Goal: Transaction & Acquisition: Purchase product/service

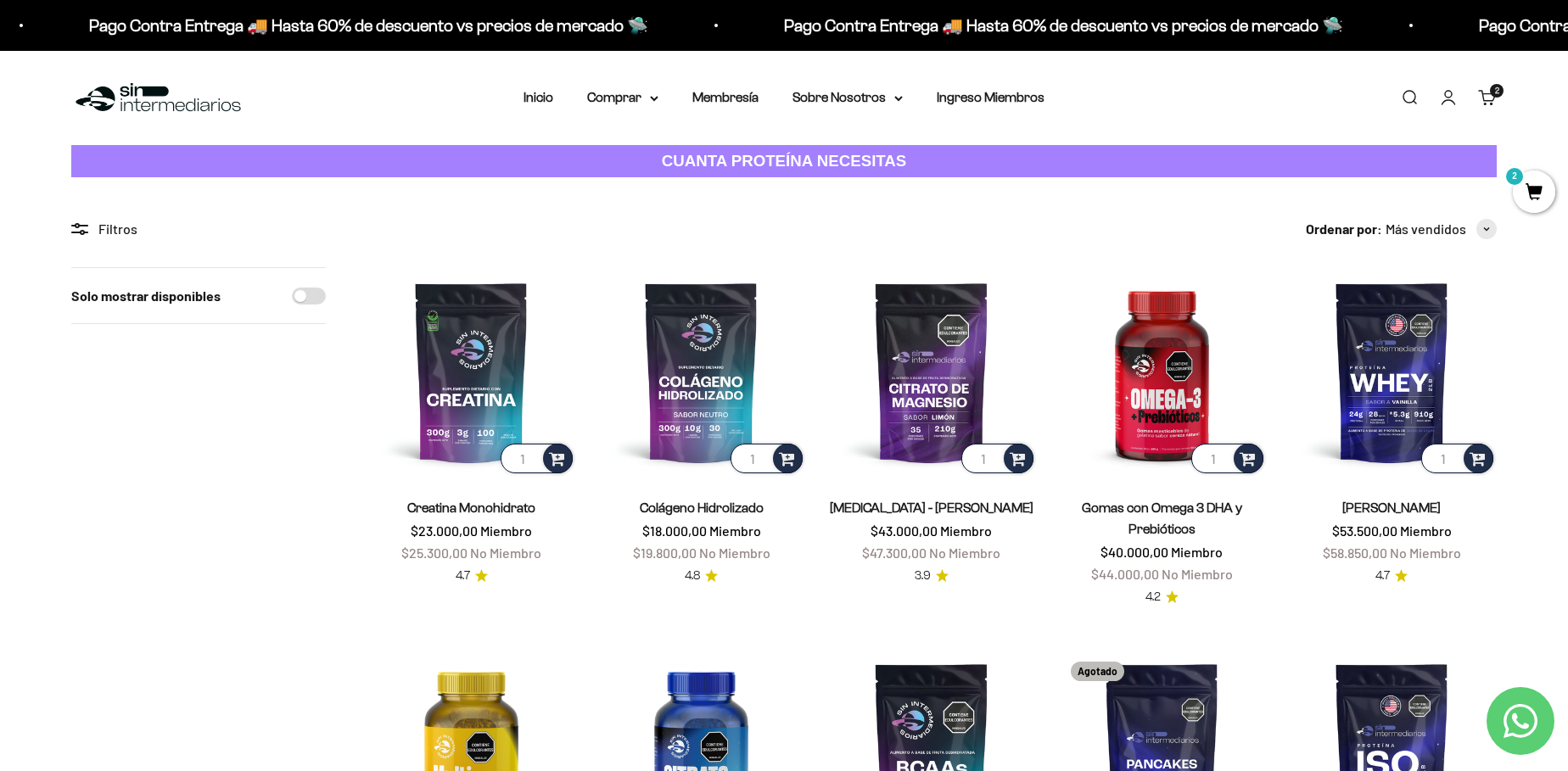
click at [1485, 89] on link "Carrito 2" at bounding box center [1487, 98] width 19 height 19
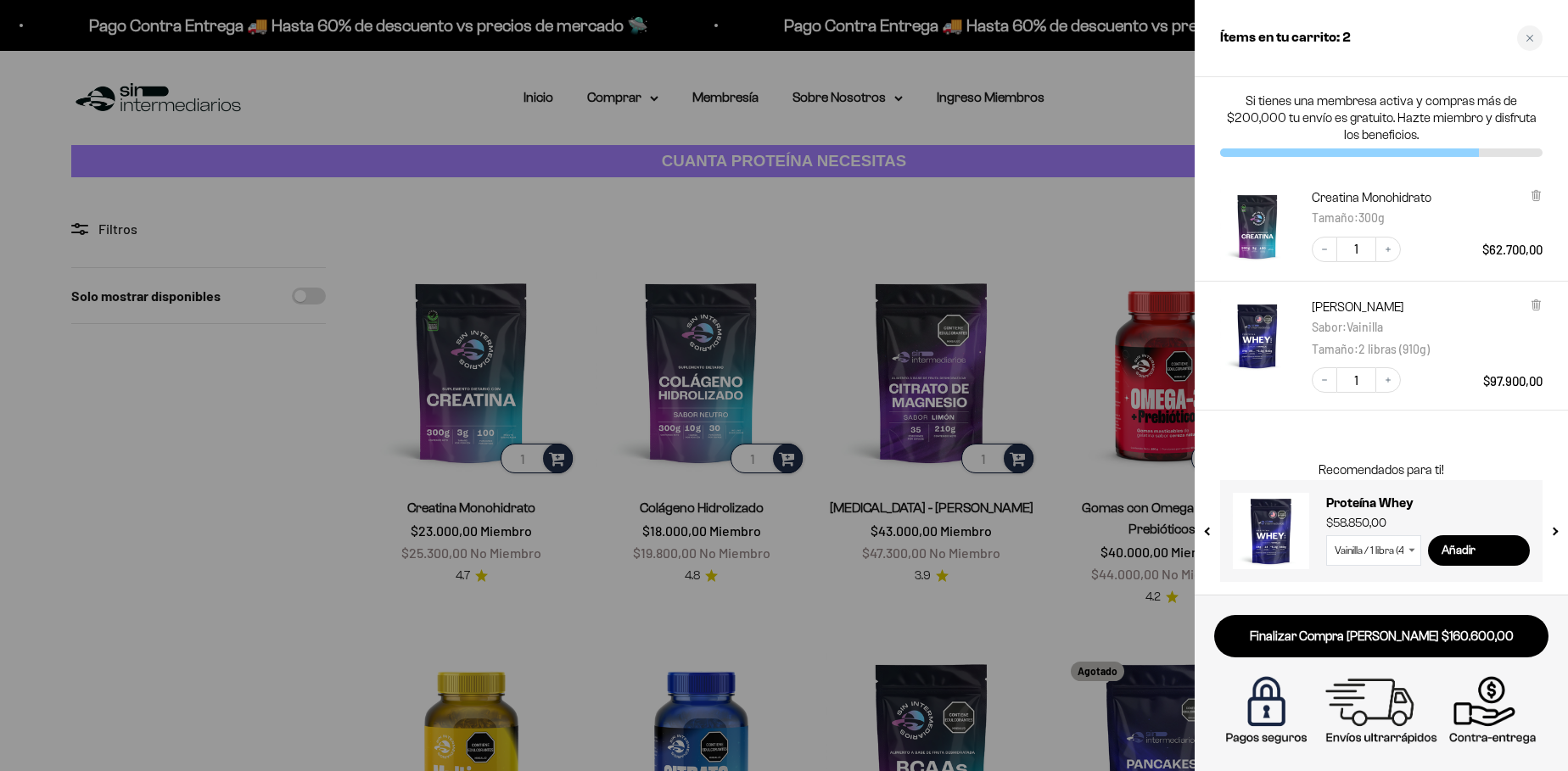
click at [239, 514] on div at bounding box center [784, 385] width 1568 height 771
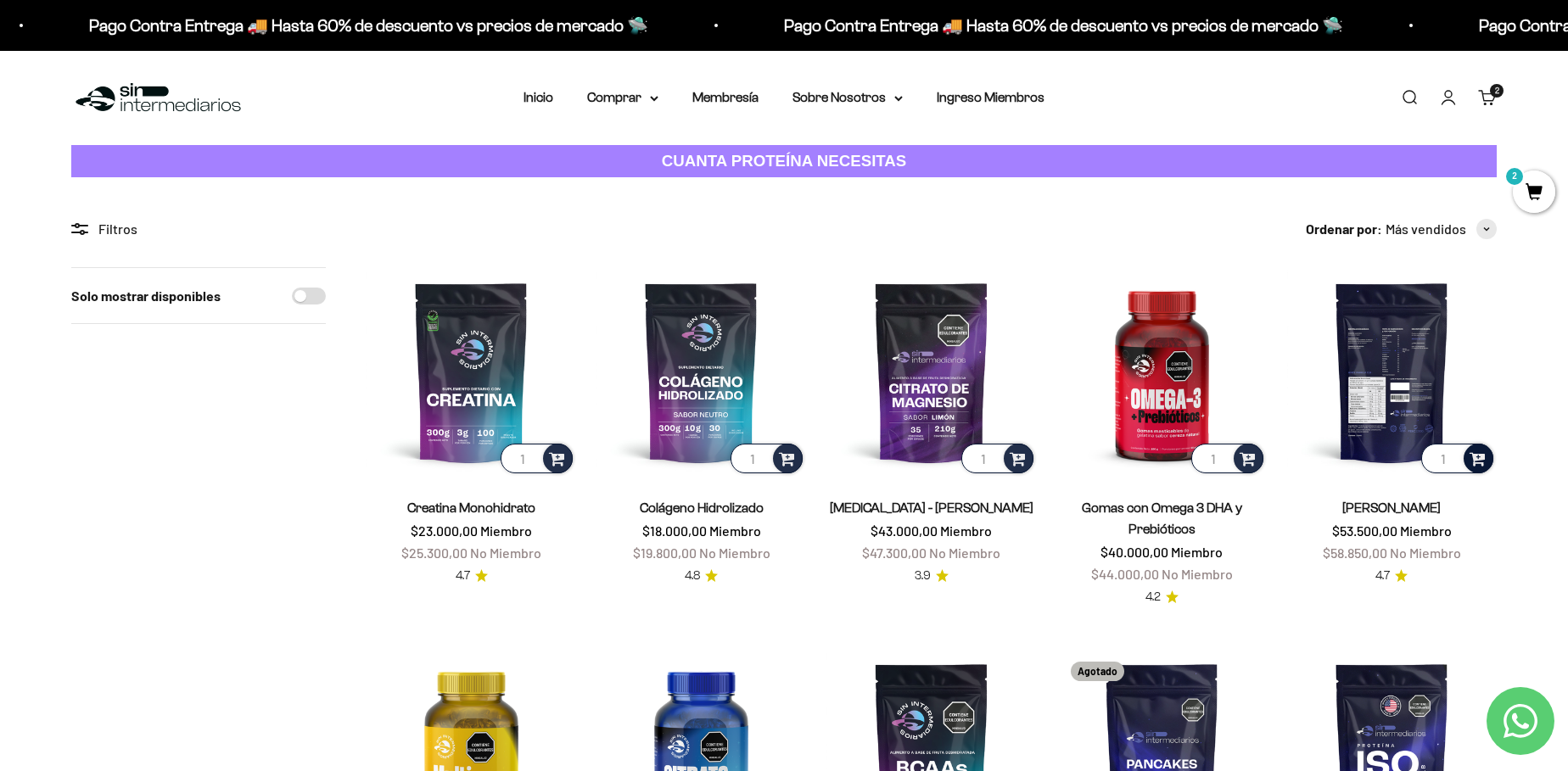
click at [1477, 459] on span at bounding box center [1477, 458] width 16 height 20
click at [1389, 436] on span "Vainilla / 5 libras (2280g)" at bounding box center [1392, 432] width 112 height 12
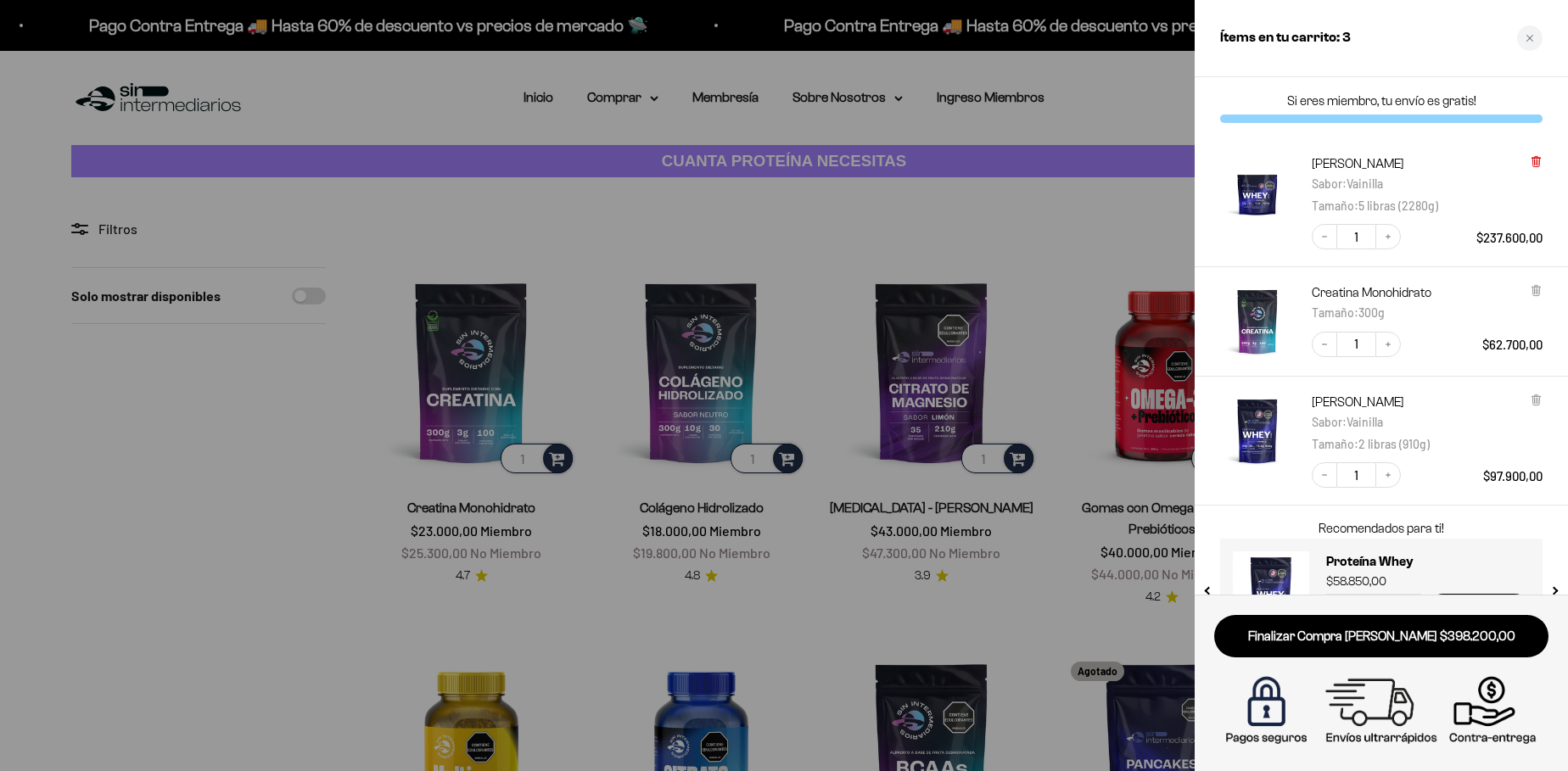
click at [1533, 167] on icon at bounding box center [1536, 161] width 12 height 12
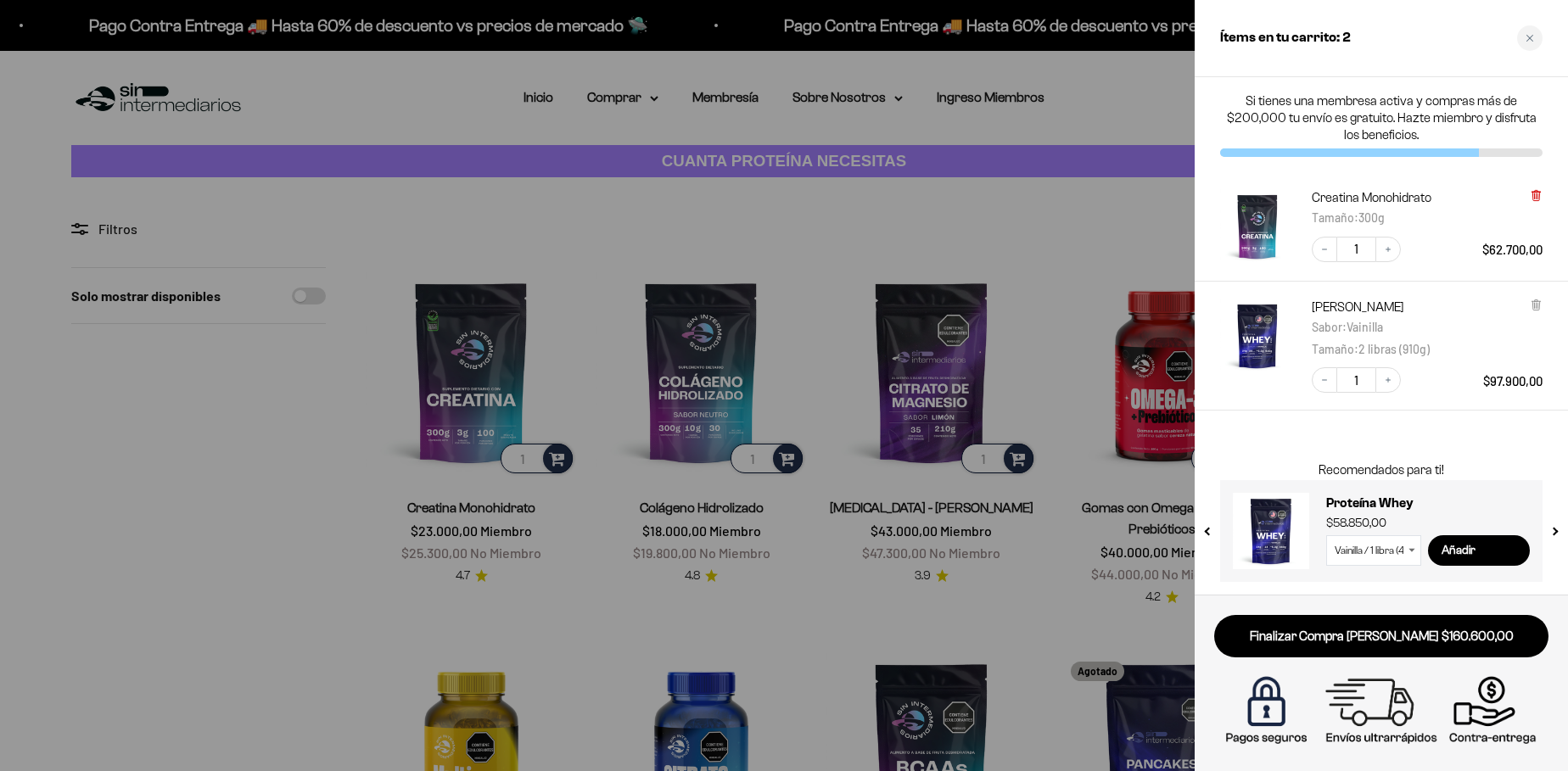
click at [1533, 199] on icon at bounding box center [1535, 195] width 7 height 9
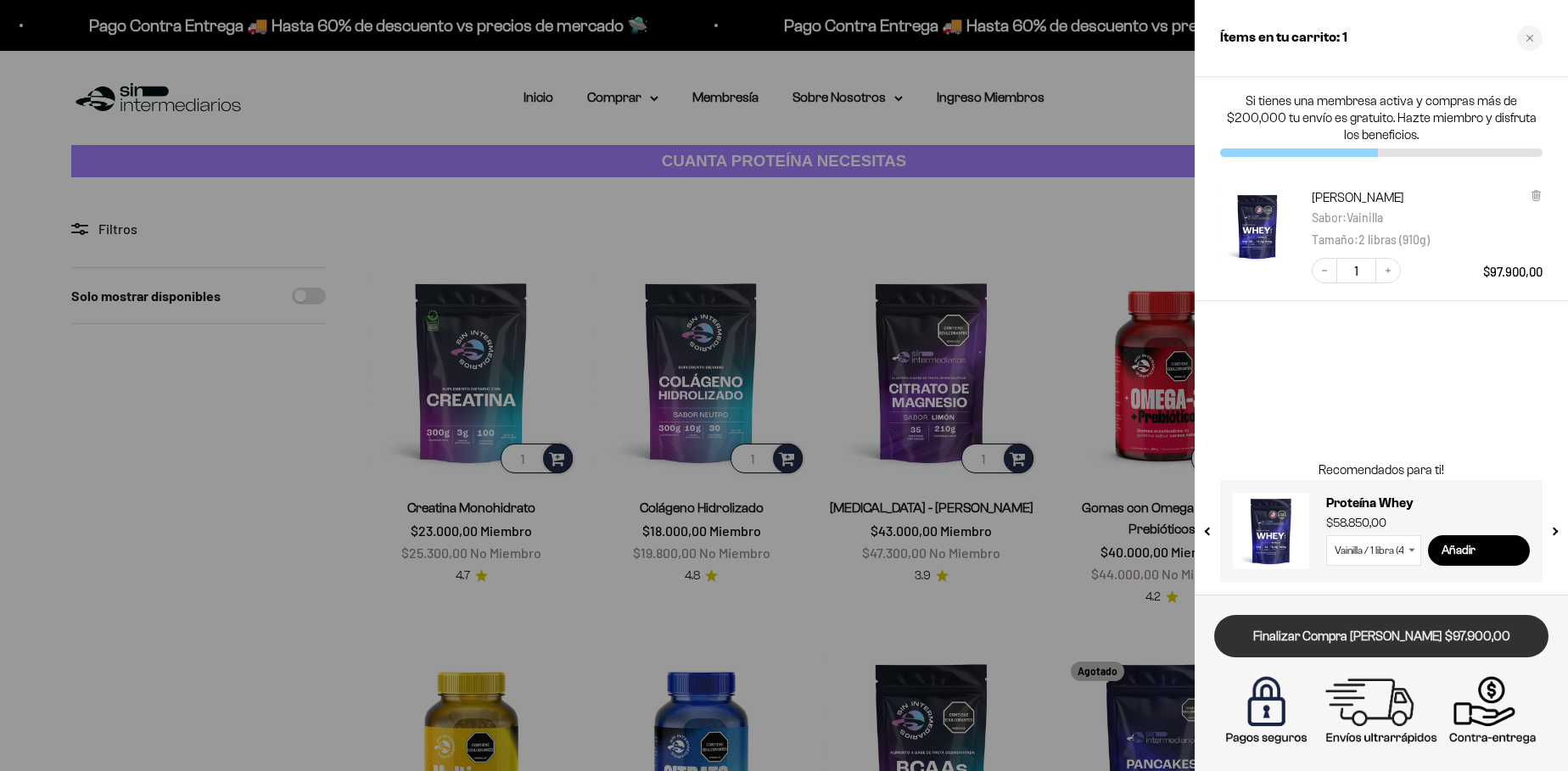
click at [1449, 644] on link "Finalizar Compra Segura $97.900,00" at bounding box center [1381, 637] width 335 height 44
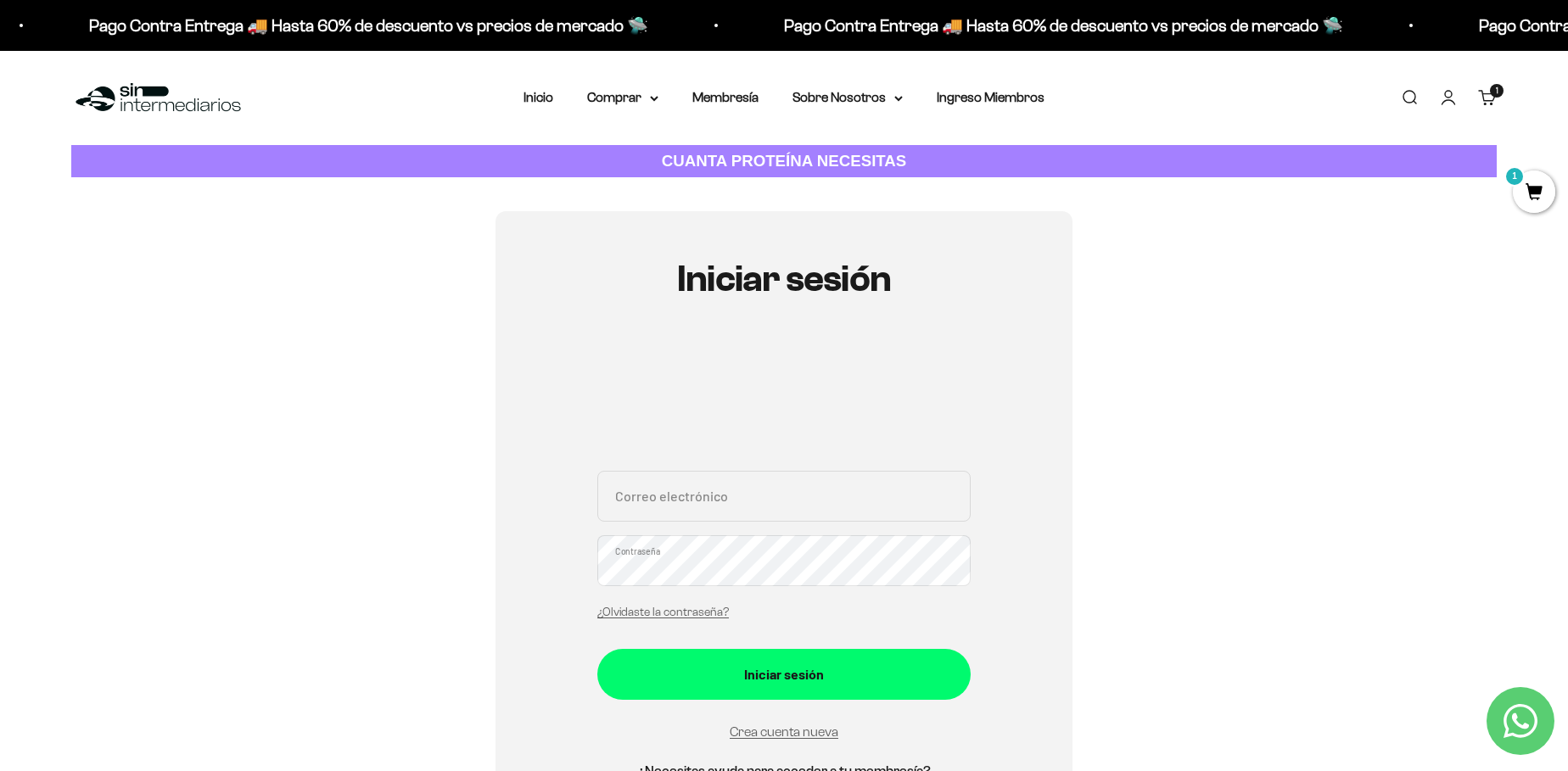
click at [720, 491] on input "Correo electrónico" at bounding box center [784, 497] width 374 height 51
paste input "[EMAIL_ADDRESS][DOMAIN_NAME]"
type input "[EMAIL_ADDRESS][DOMAIN_NAME]"
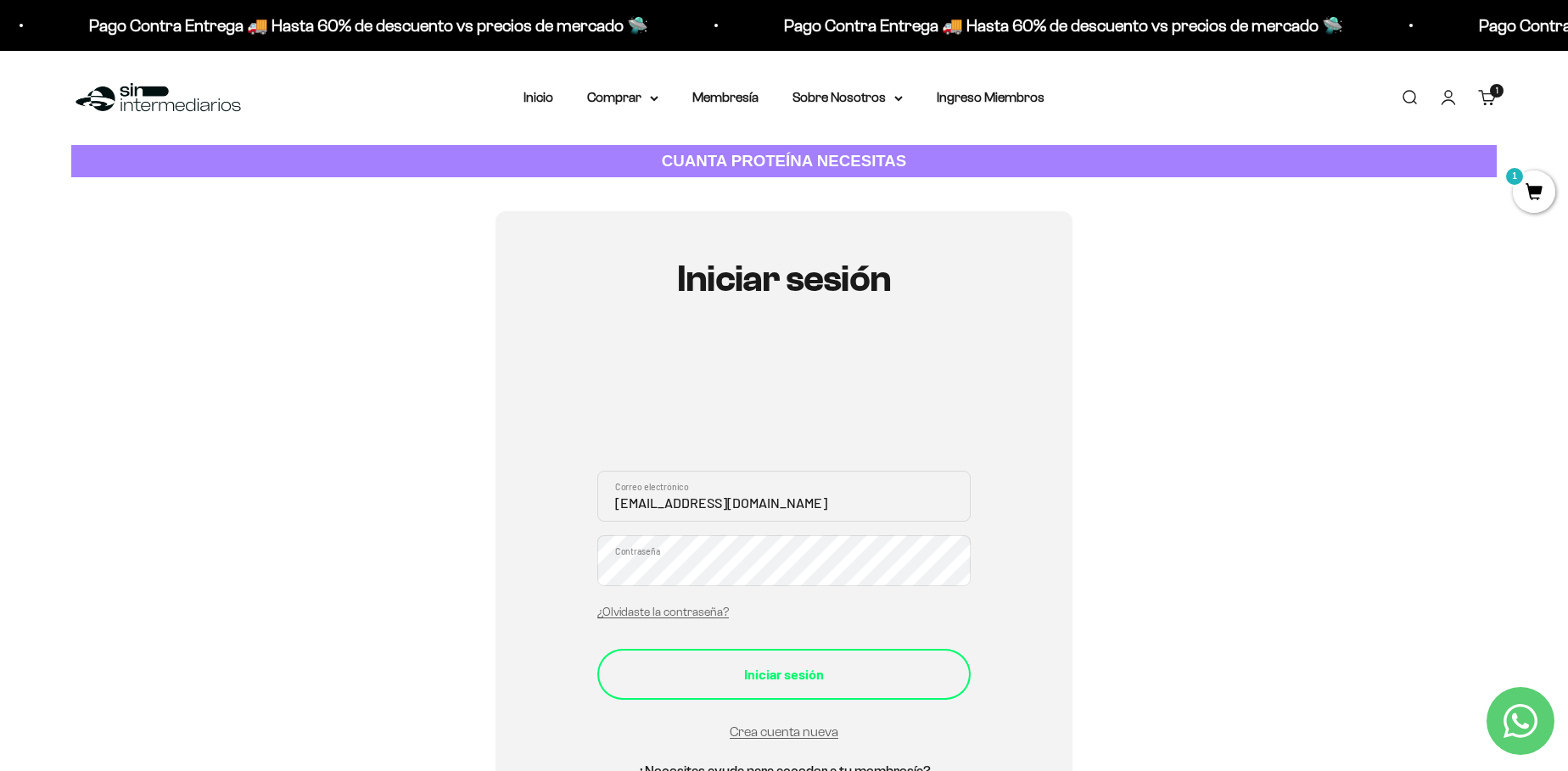
click at [759, 666] on div "Iniciar sesión" at bounding box center [784, 674] width 305 height 22
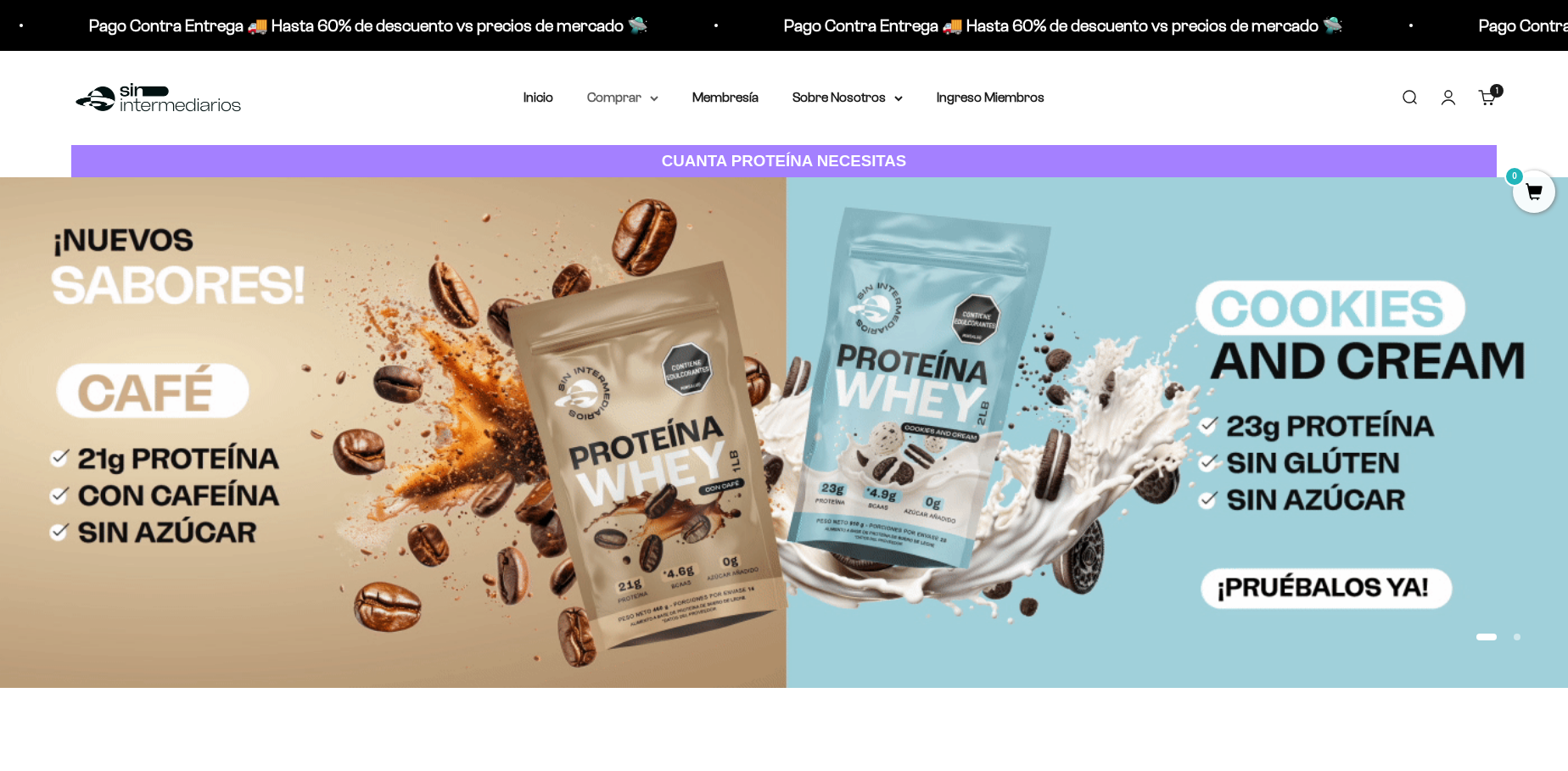
click at [654, 96] on icon at bounding box center [654, 99] width 9 height 6
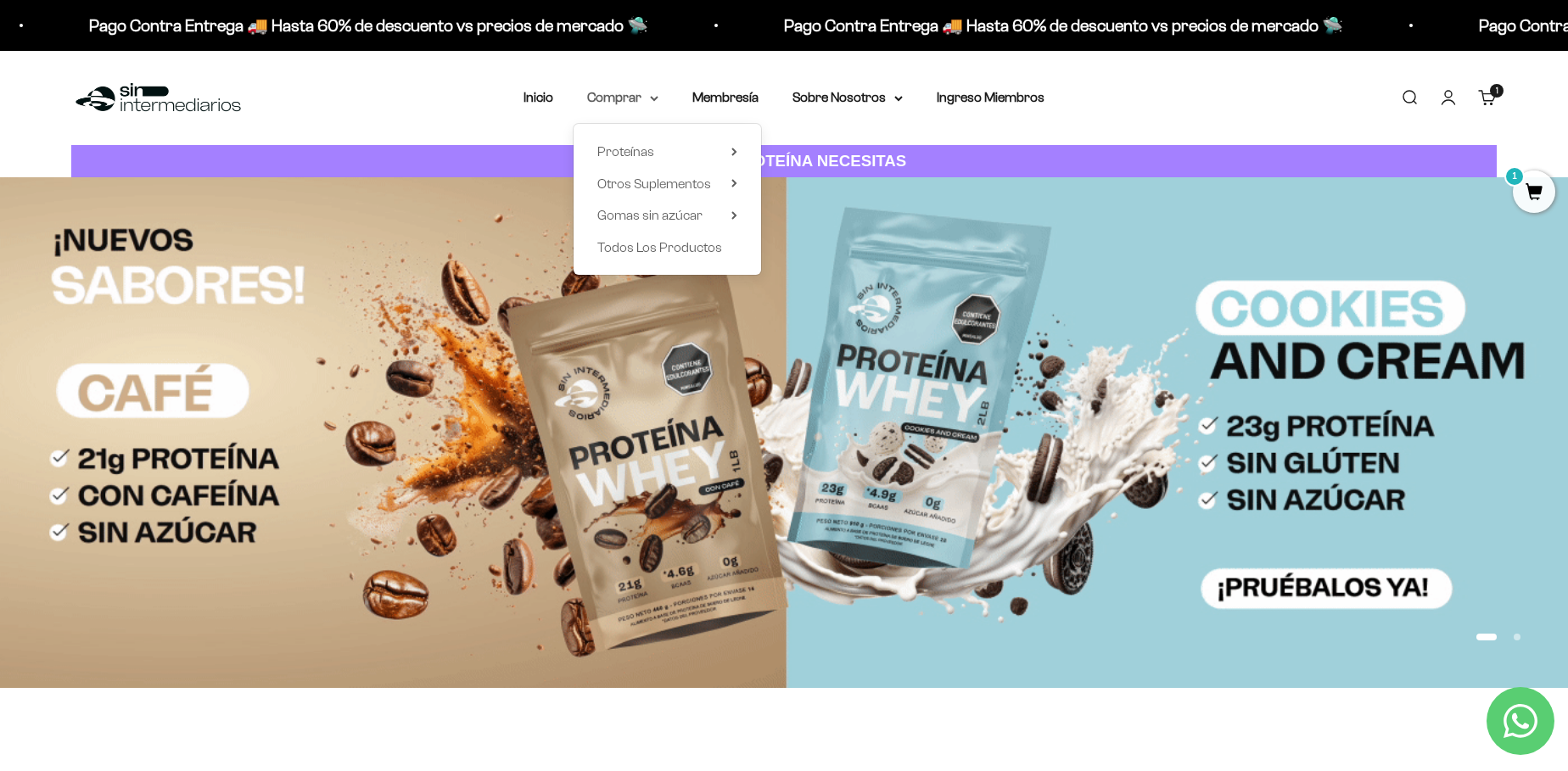
click at [654, 96] on icon at bounding box center [654, 99] width 9 height 6
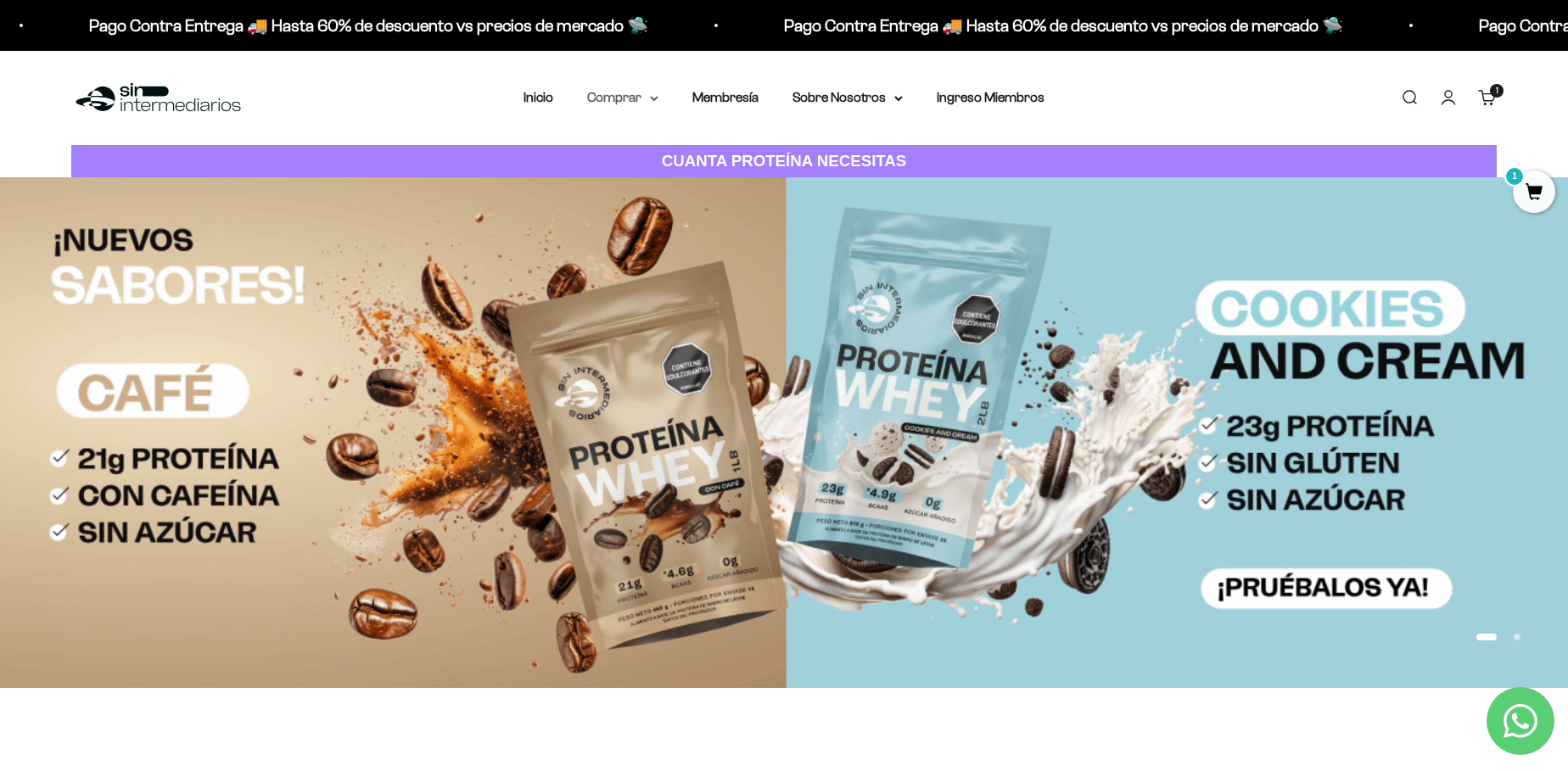
click at [654, 96] on icon at bounding box center [654, 99] width 9 height 6
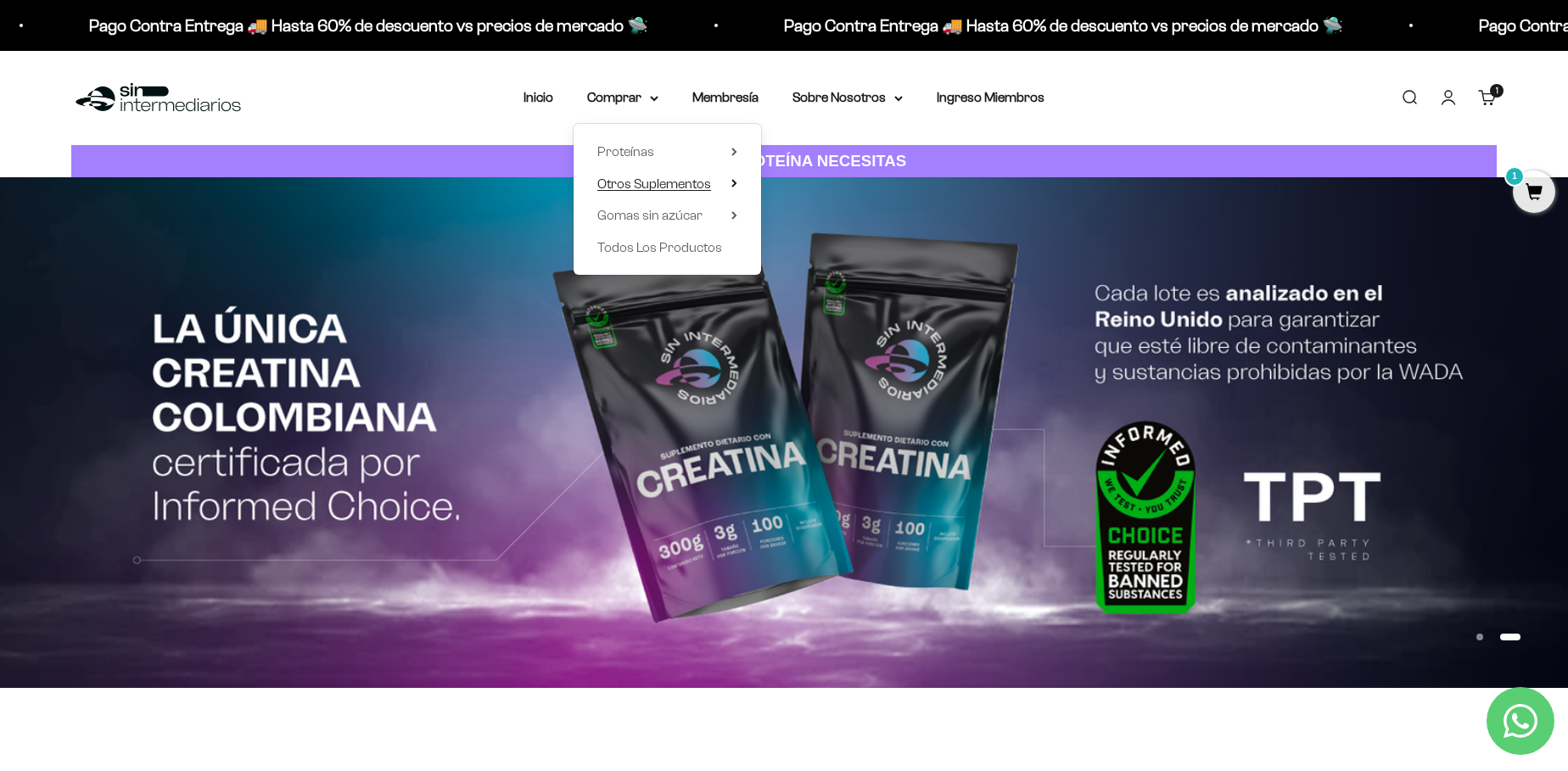
click at [677, 180] on span "Otros Suplementos" at bounding box center [654, 183] width 114 height 14
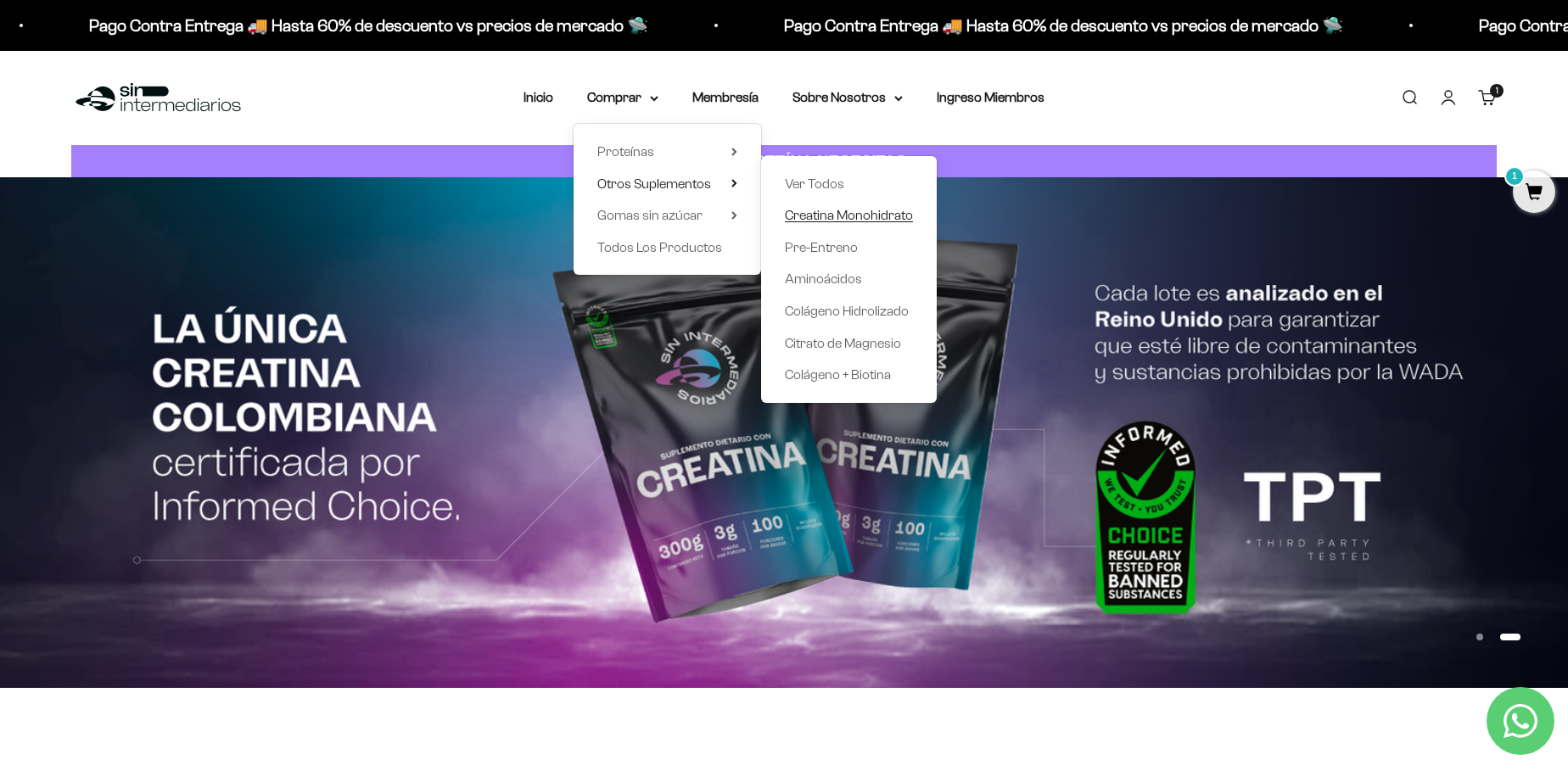
click at [845, 214] on span "Creatina Monohidrato" at bounding box center [848, 214] width 128 height 14
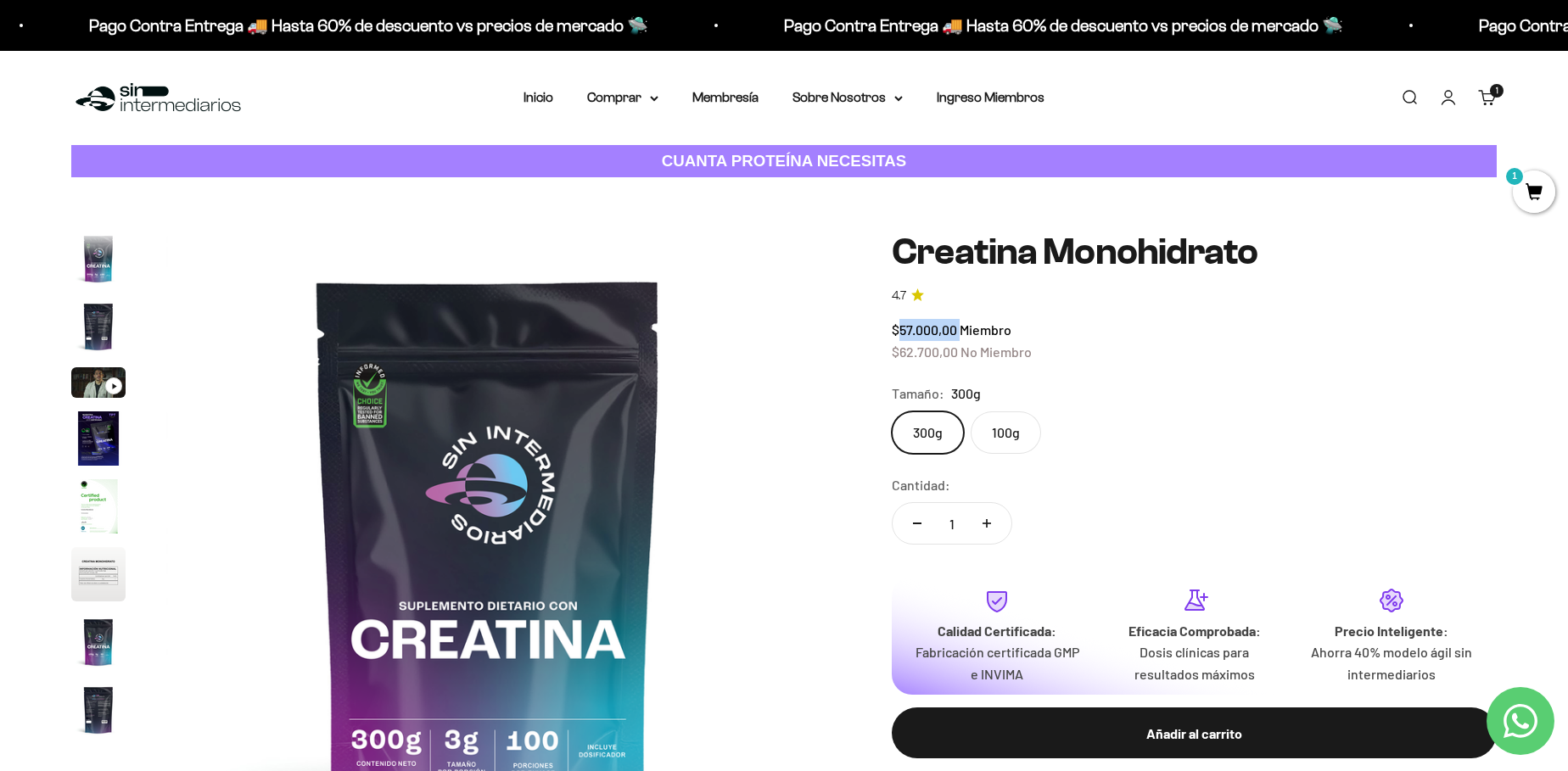
scroll to position [69, 0]
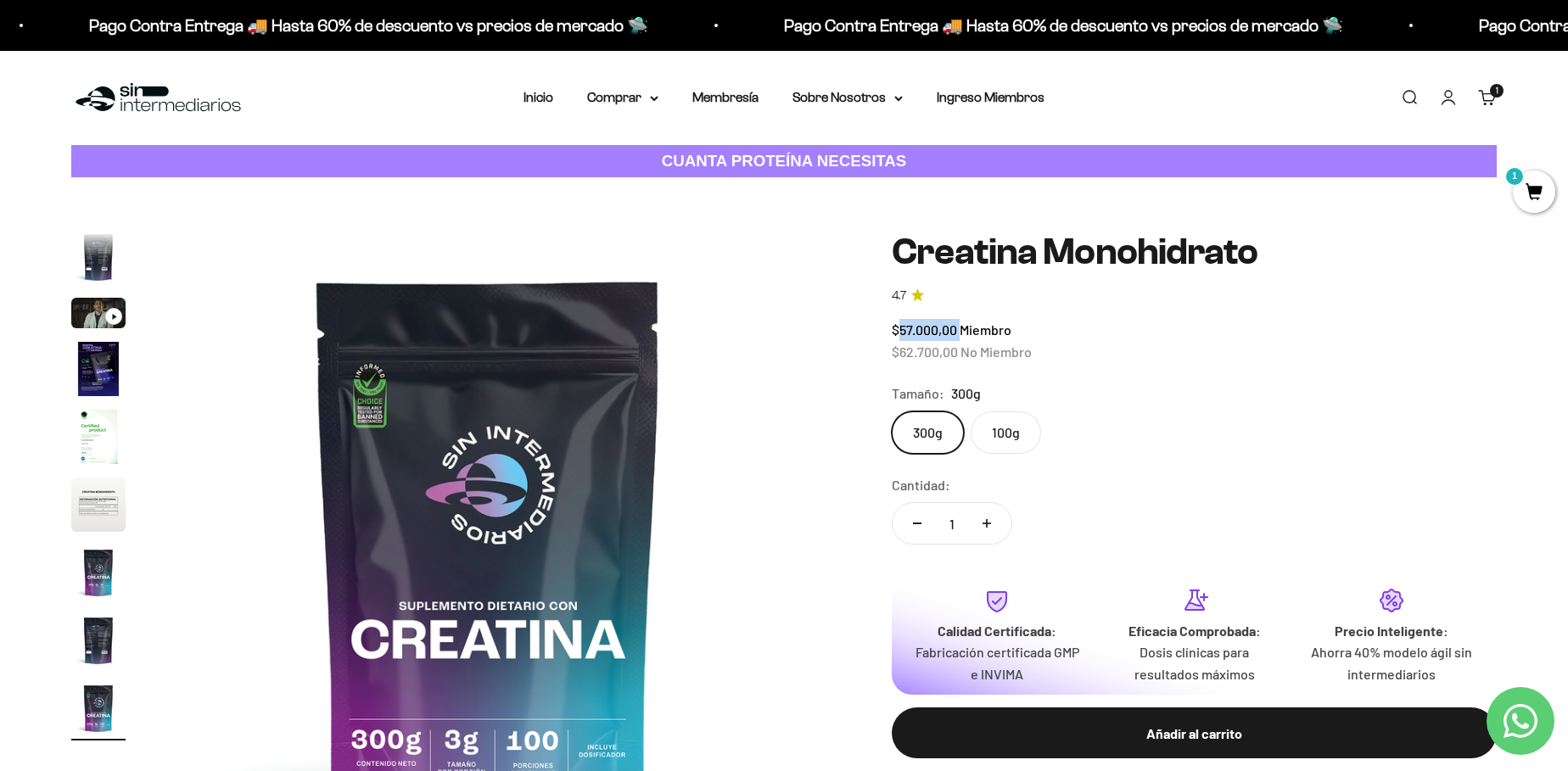
click at [961, 328] on span "$57.000,00 Miembro" at bounding box center [952, 329] width 119 height 16
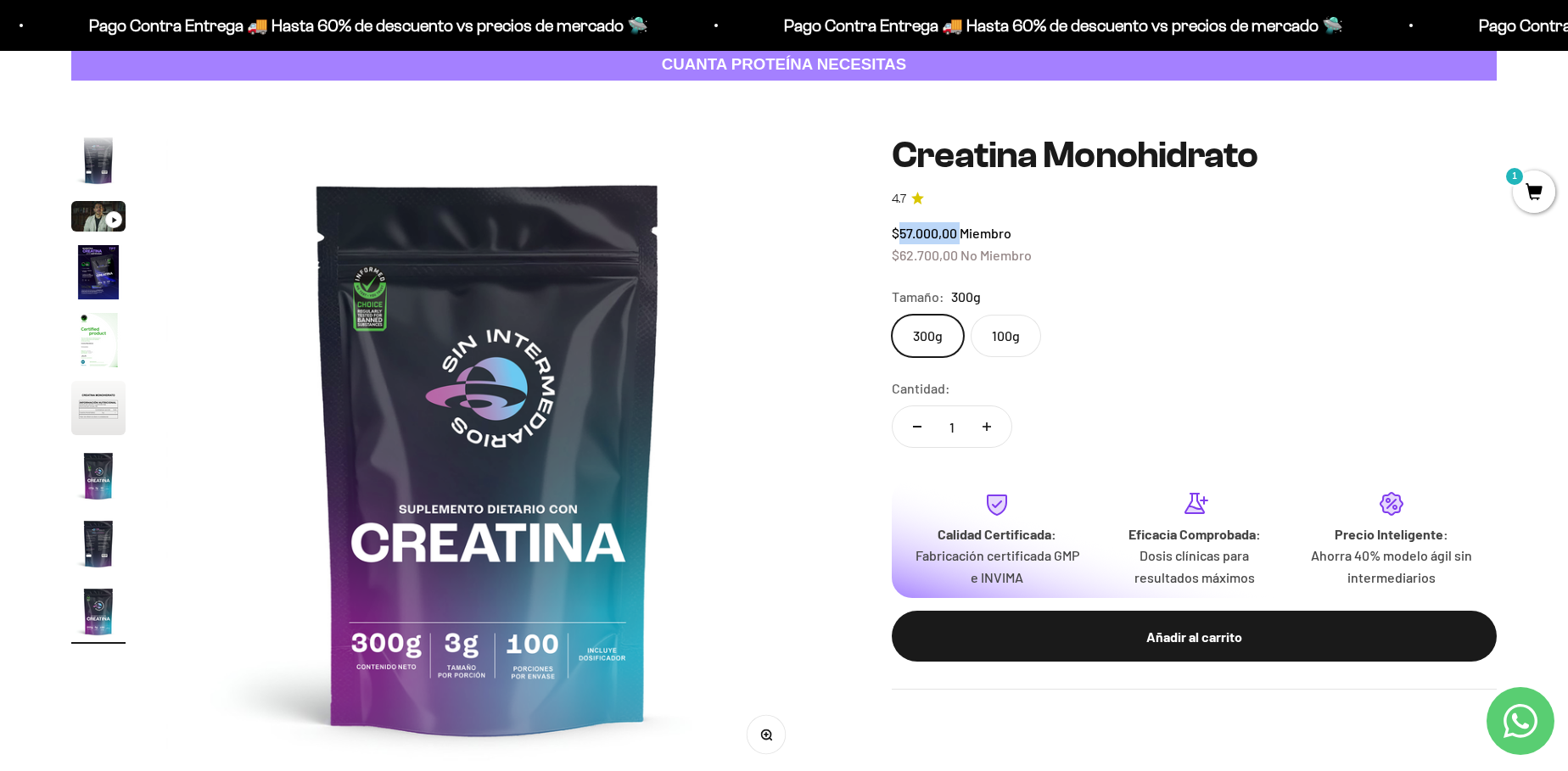
scroll to position [0, 0]
click at [985, 432] on button "Aumentar cantidad" at bounding box center [987, 427] width 49 height 41
type input "2"
click at [1332, 353] on div "300g 100g" at bounding box center [1194, 336] width 605 height 43
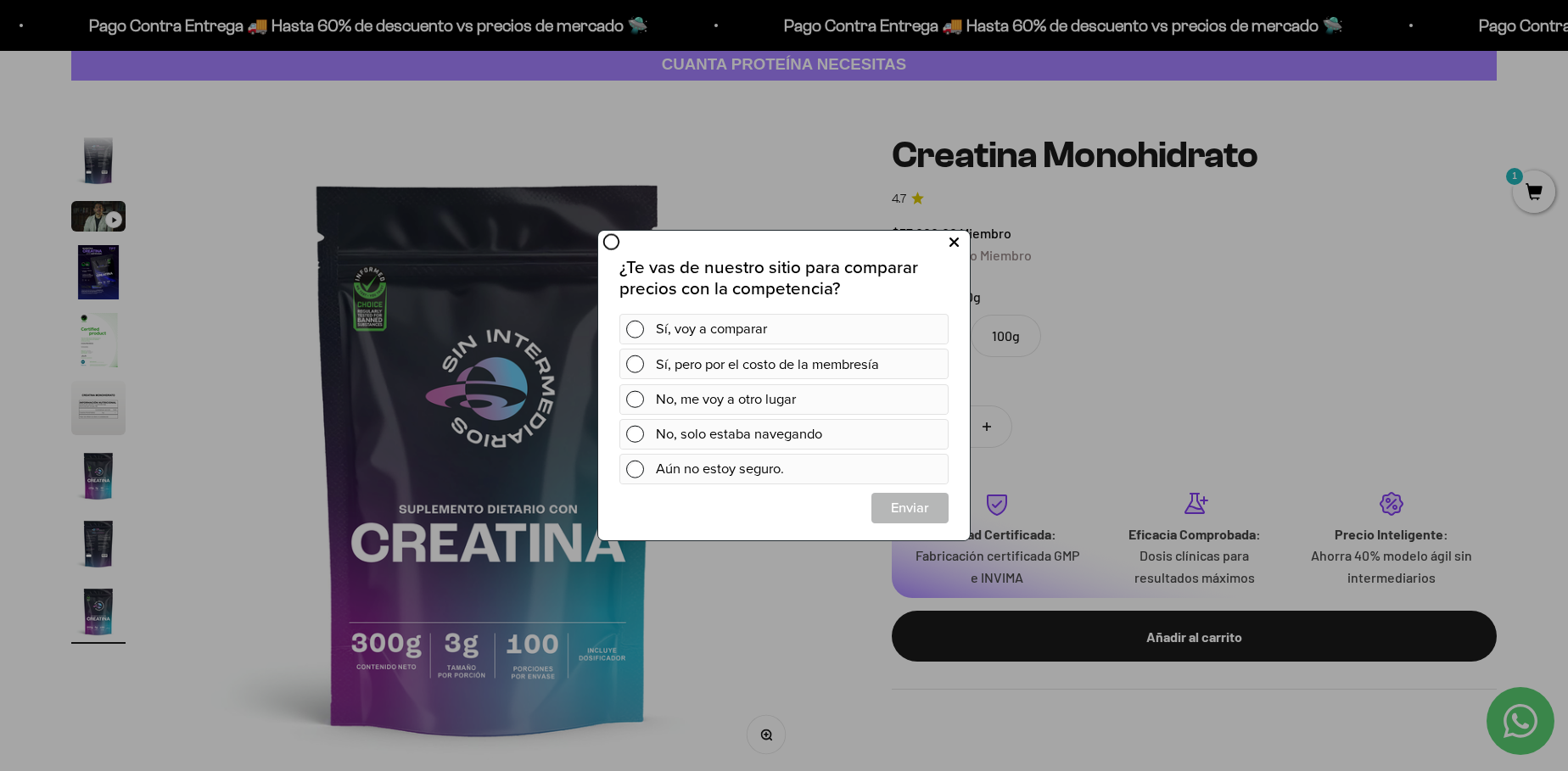
click at [953, 244] on icon at bounding box center [954, 243] width 9 height 23
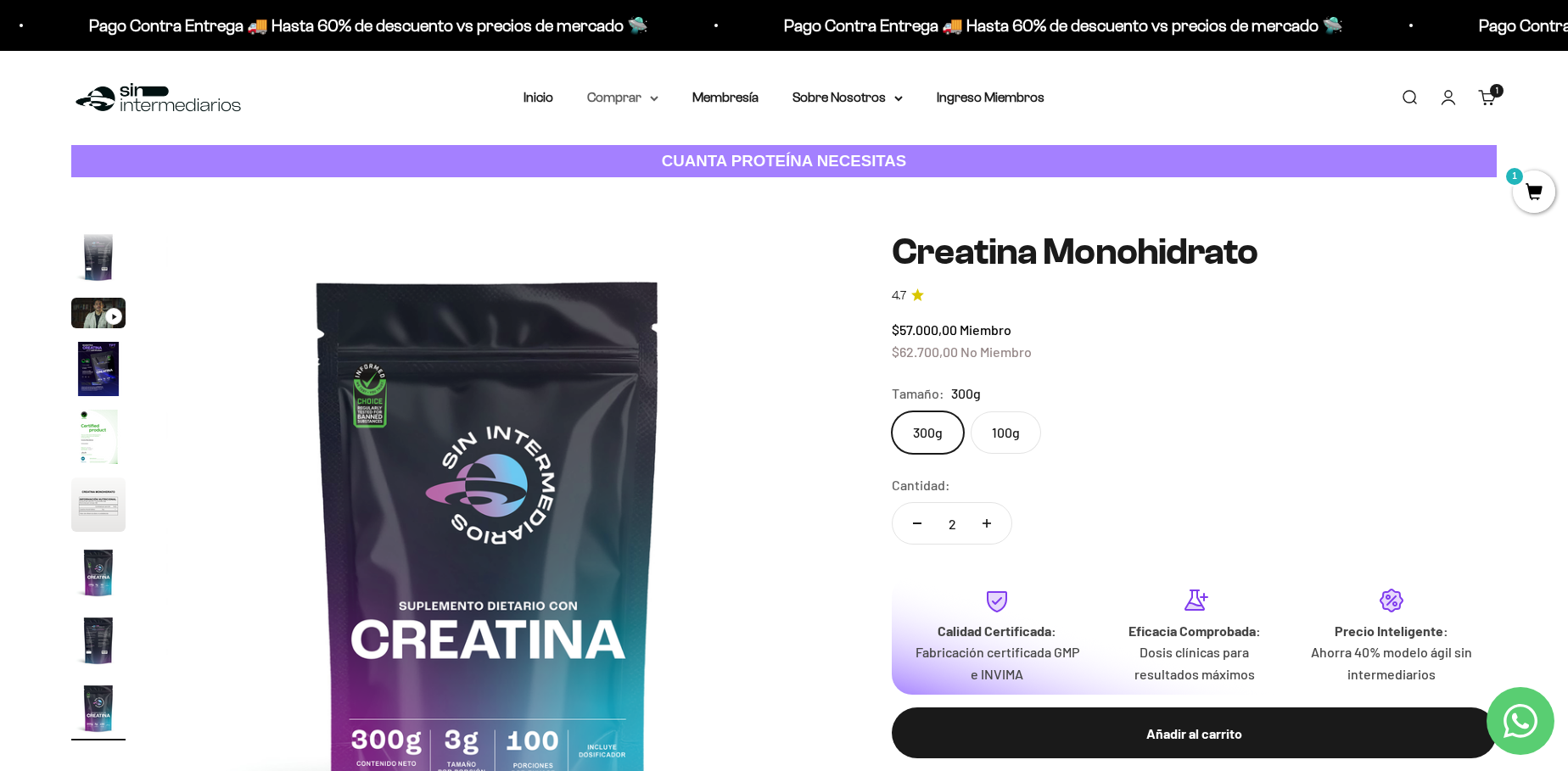
click at [653, 98] on icon at bounding box center [654, 99] width 9 height 6
click at [727, 187] on summary "Otros Suplementos" at bounding box center [667, 184] width 140 height 22
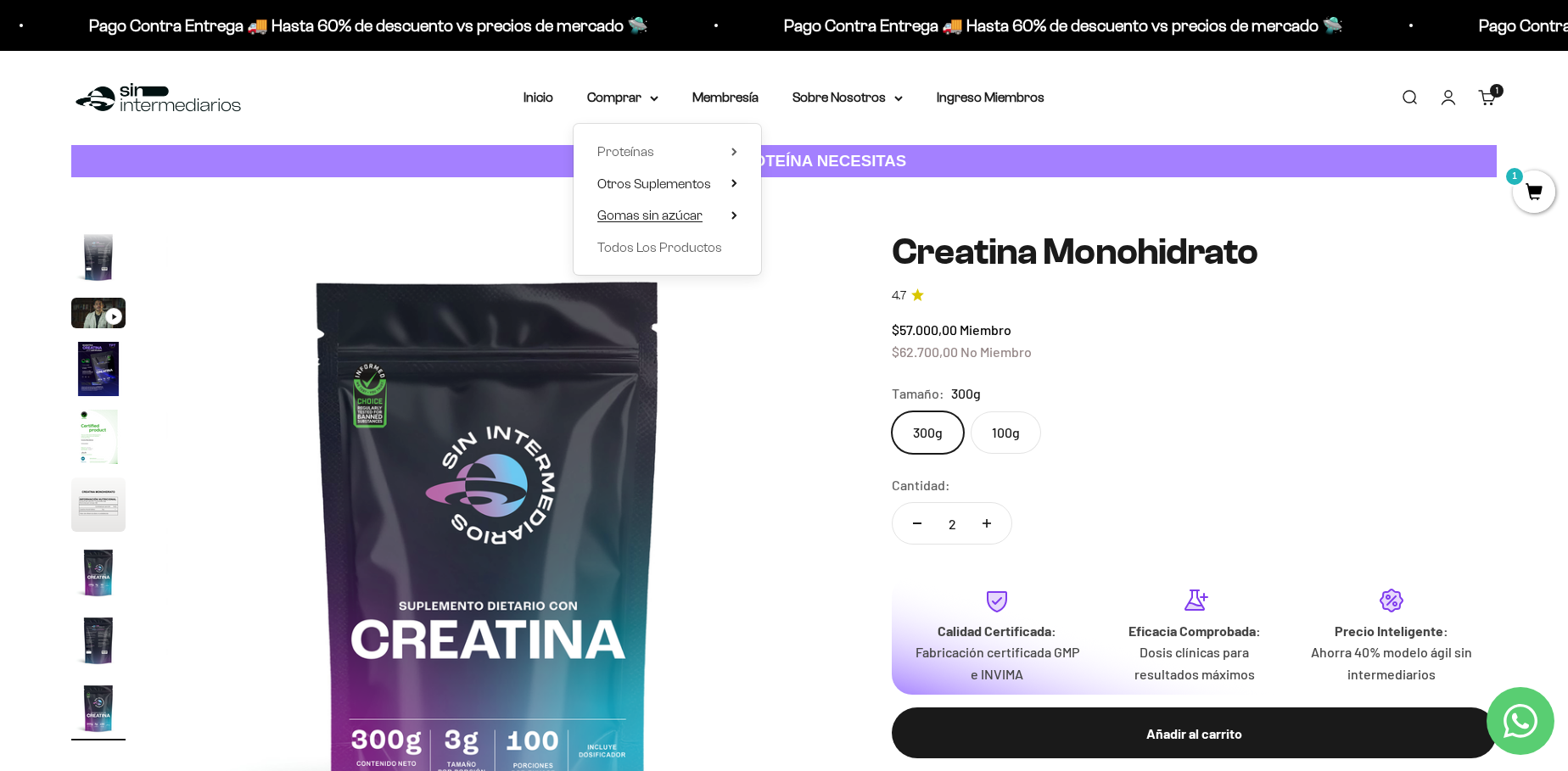
click at [732, 224] on summary "Gomas sin azúcar" at bounding box center [667, 215] width 140 height 22
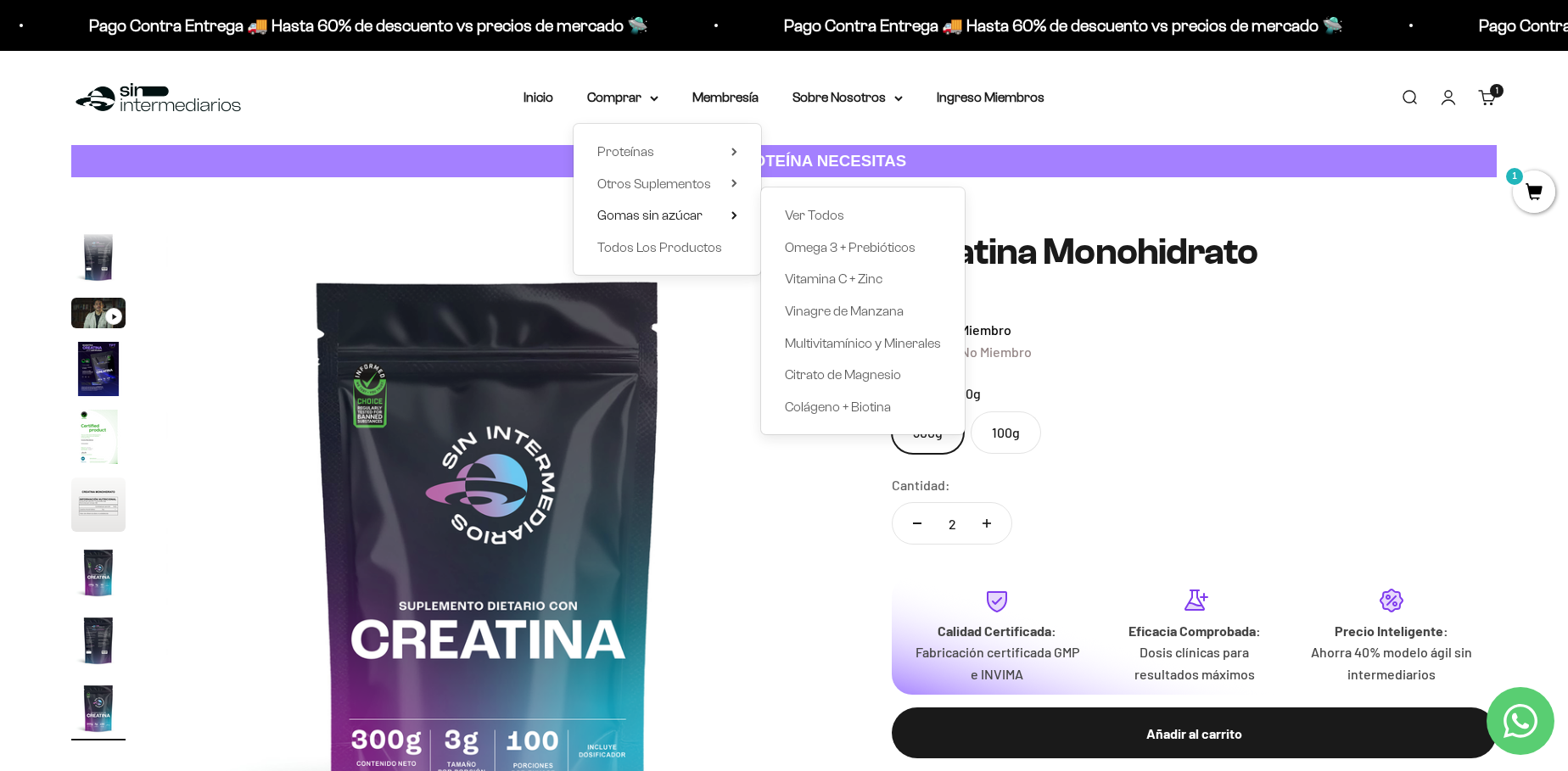
click at [1255, 395] on div "Tamaño: 300g" at bounding box center [1194, 394] width 605 height 22
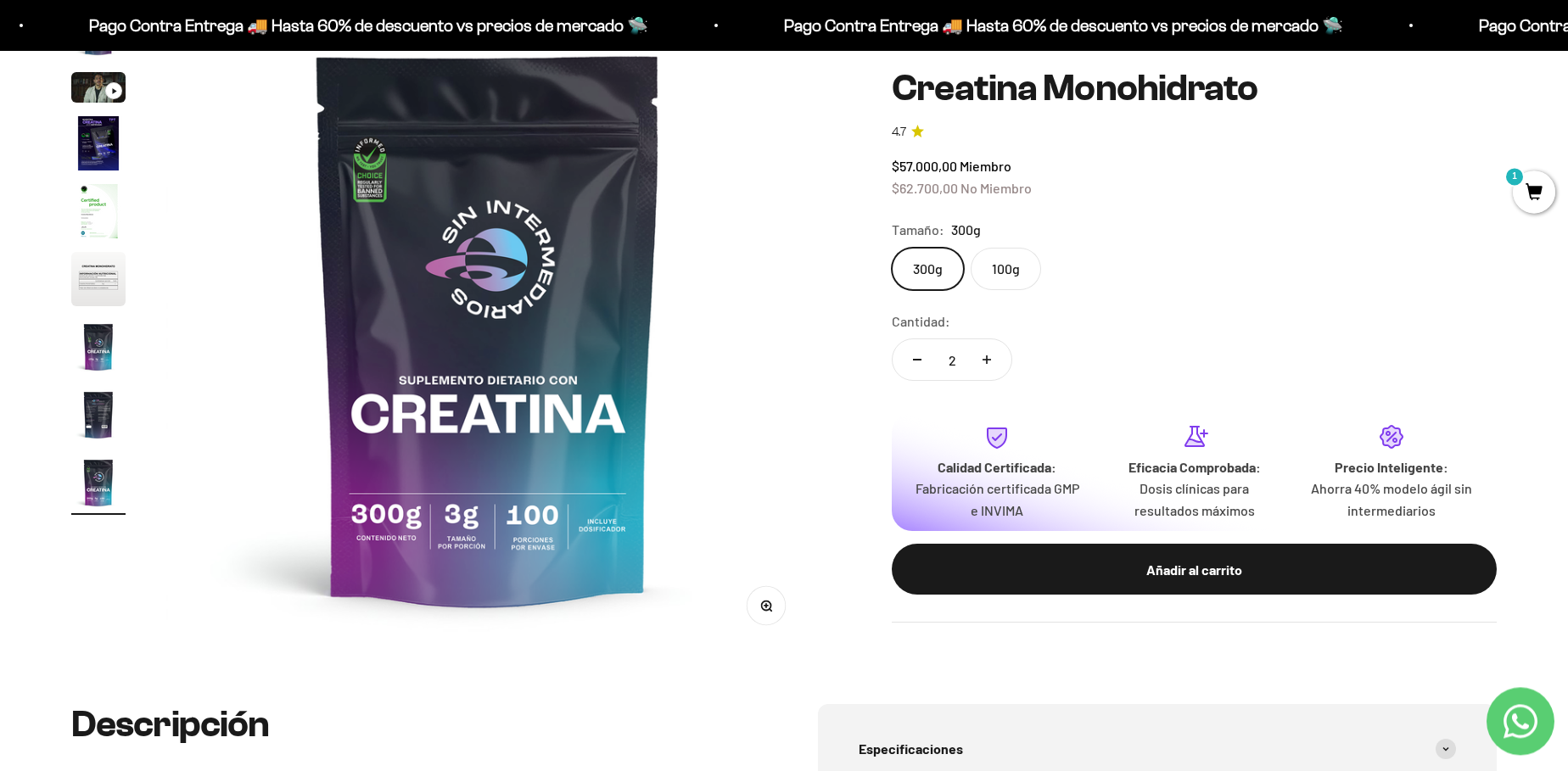
scroll to position [97, 0]
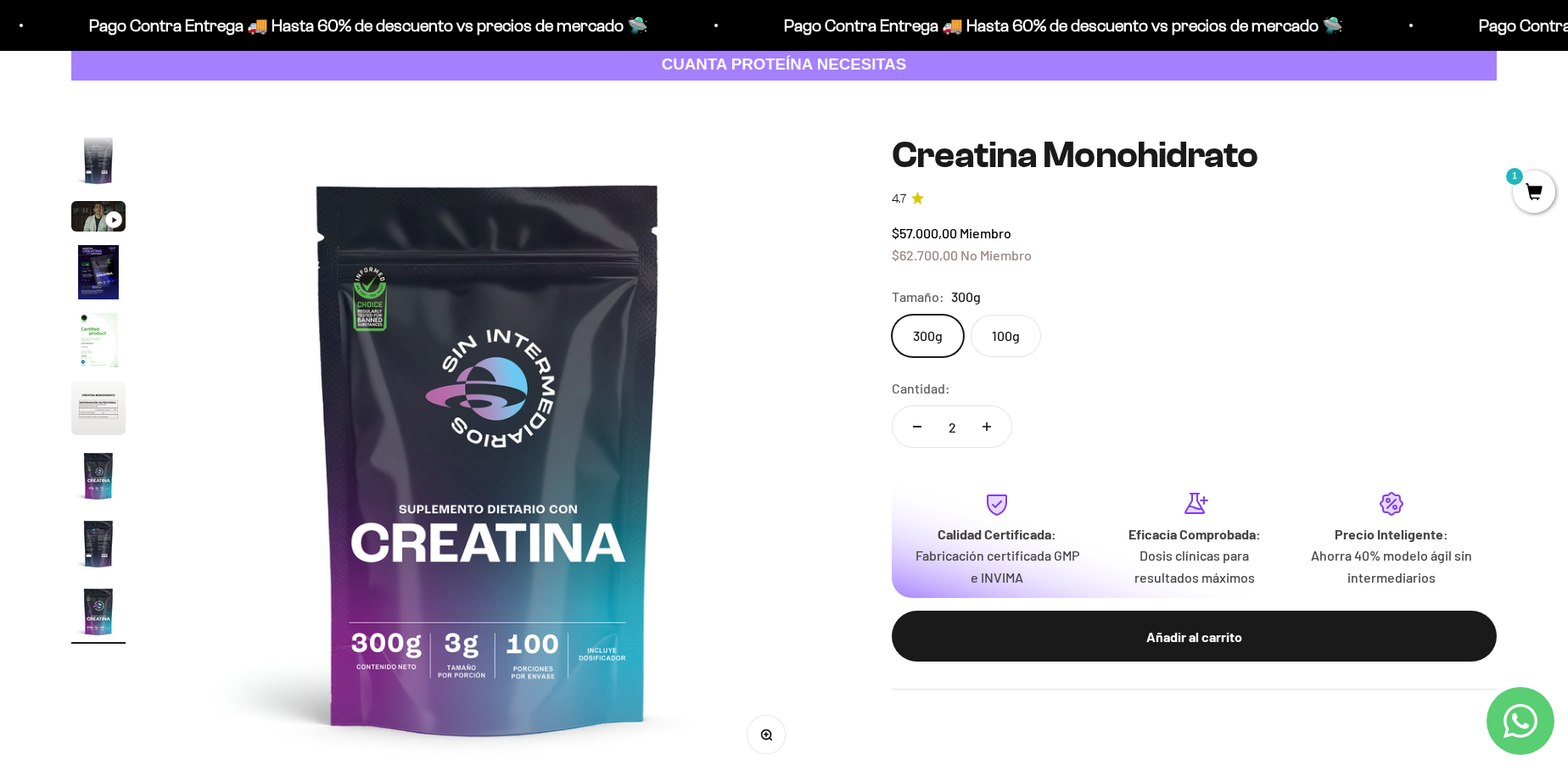
click at [1522, 183] on span "1" at bounding box center [1534, 192] width 43 height 43
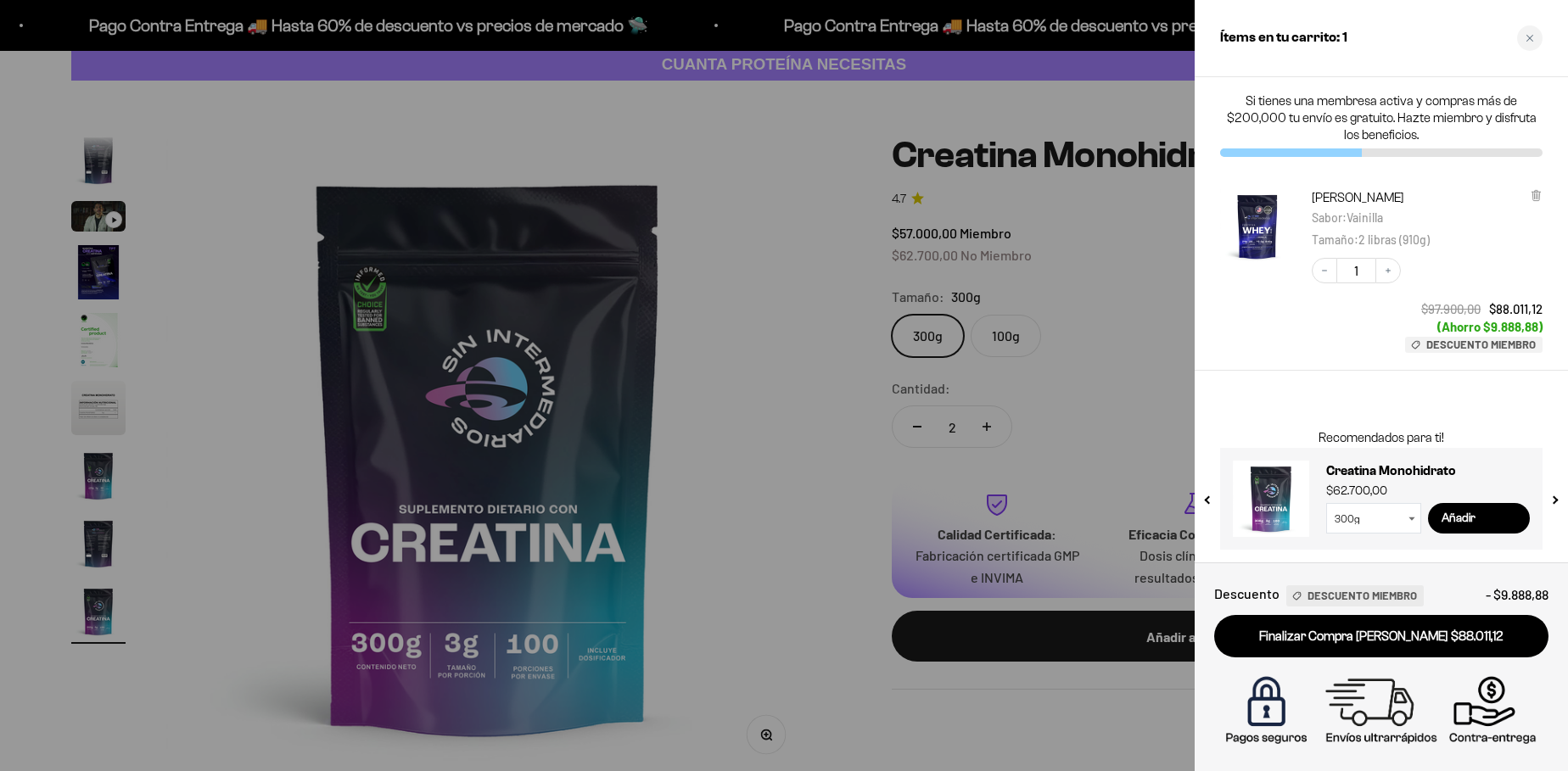
click at [774, 475] on div at bounding box center [784, 385] width 1568 height 771
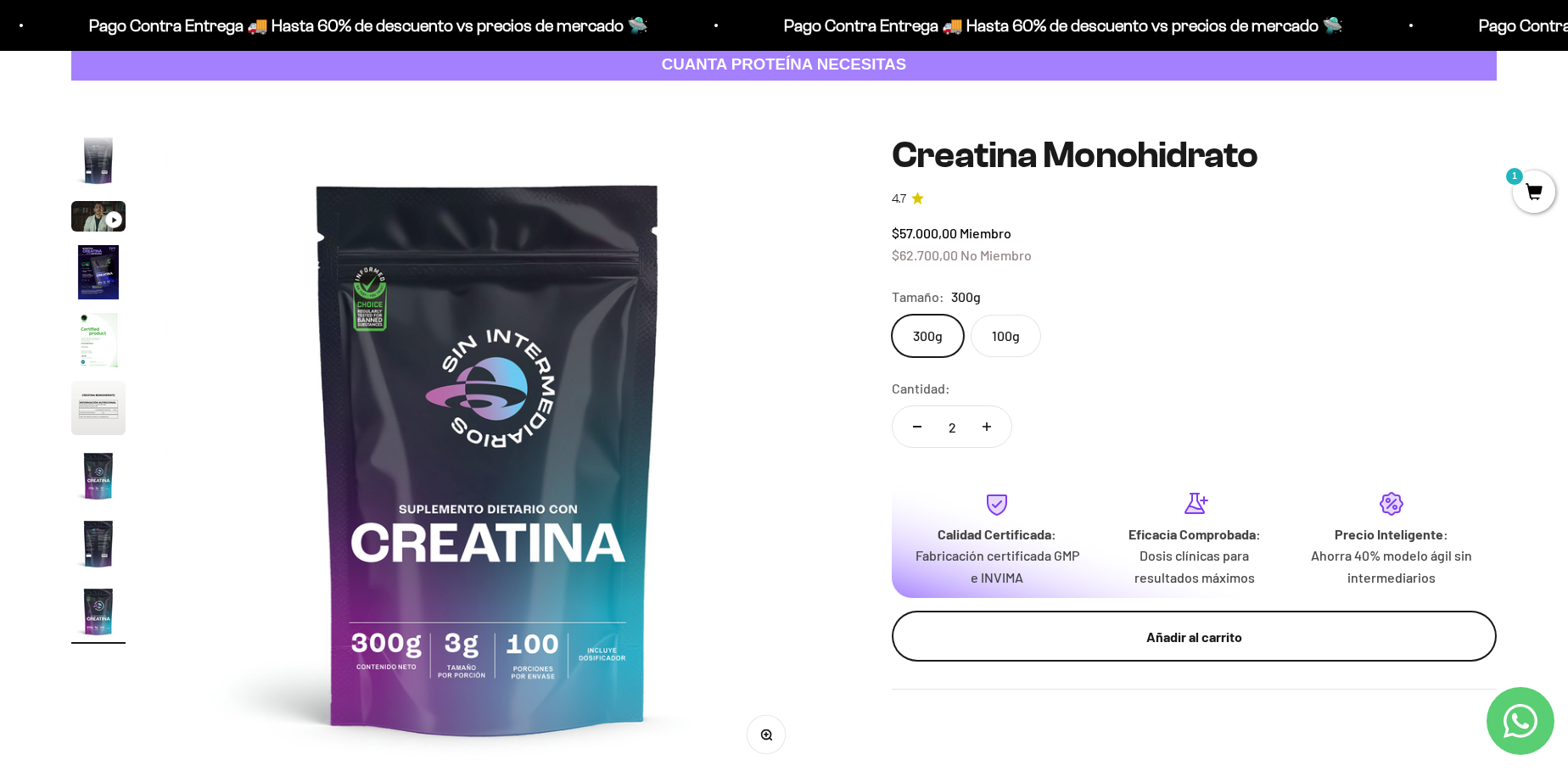
click at [1255, 627] on div "Añadir al carrito" at bounding box center [1194, 636] width 537 height 22
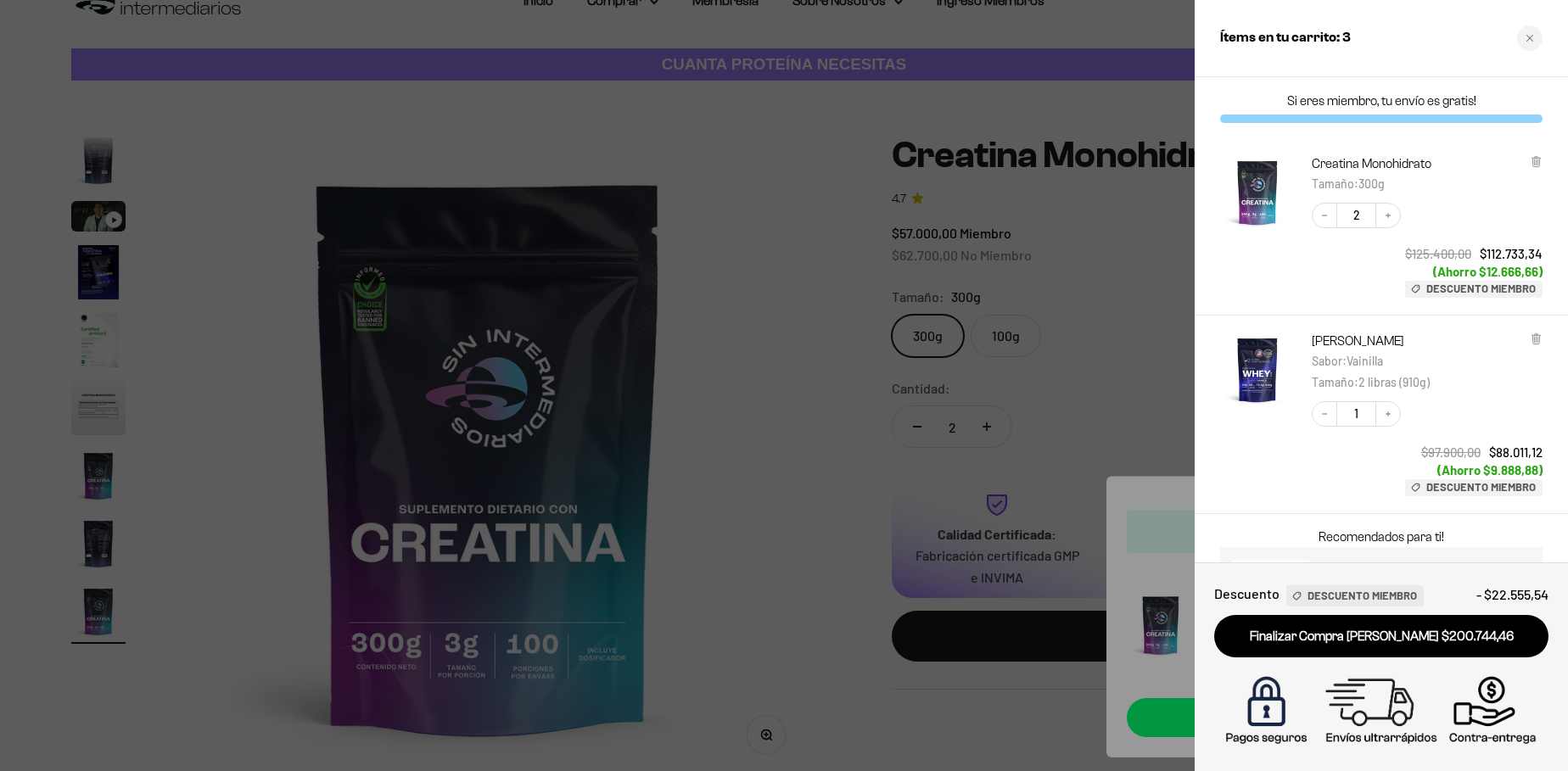
scroll to position [69, 0]
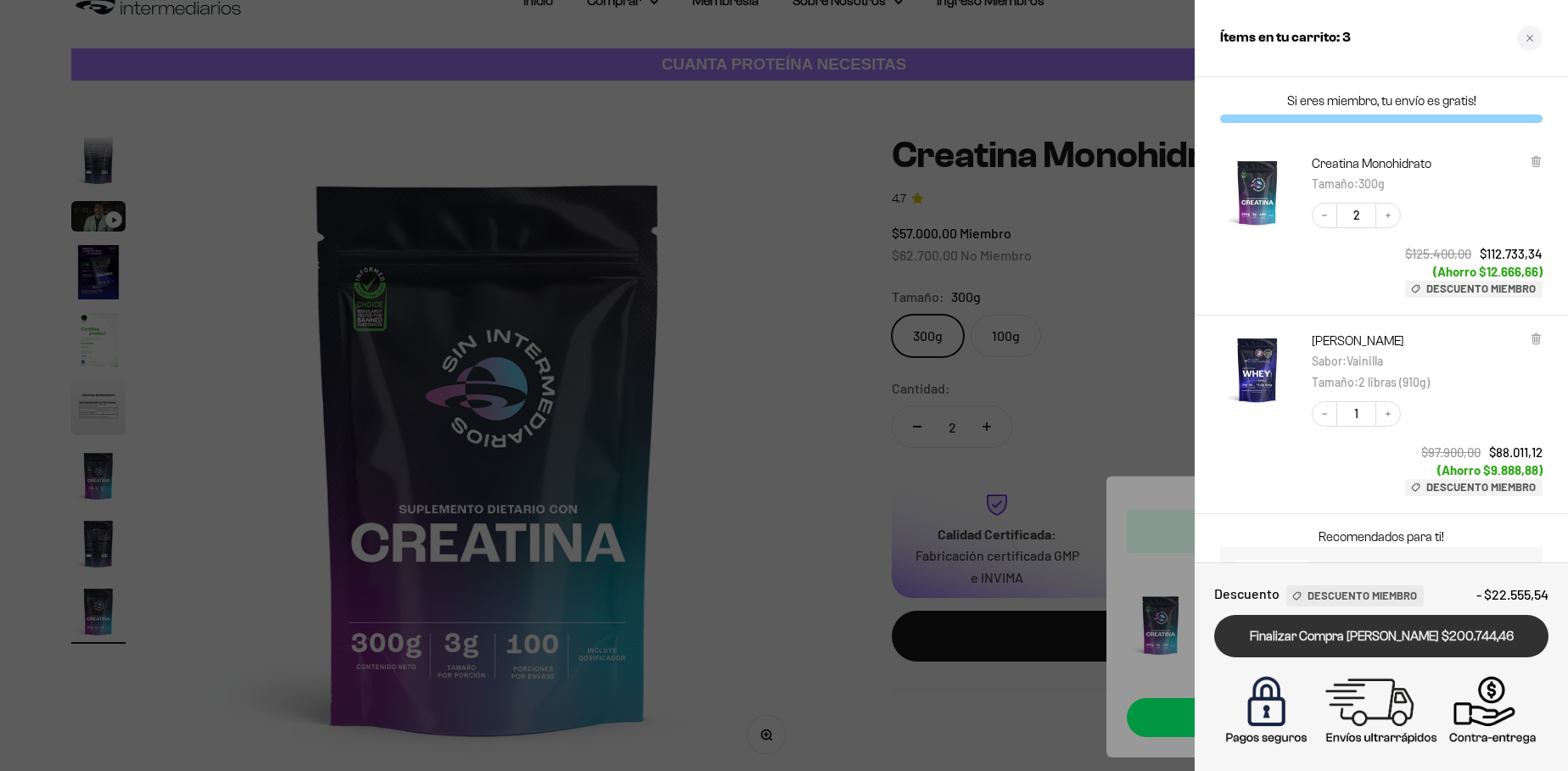
click at [1425, 646] on link "Finalizar Compra Segura $200.744,46" at bounding box center [1381, 637] width 335 height 44
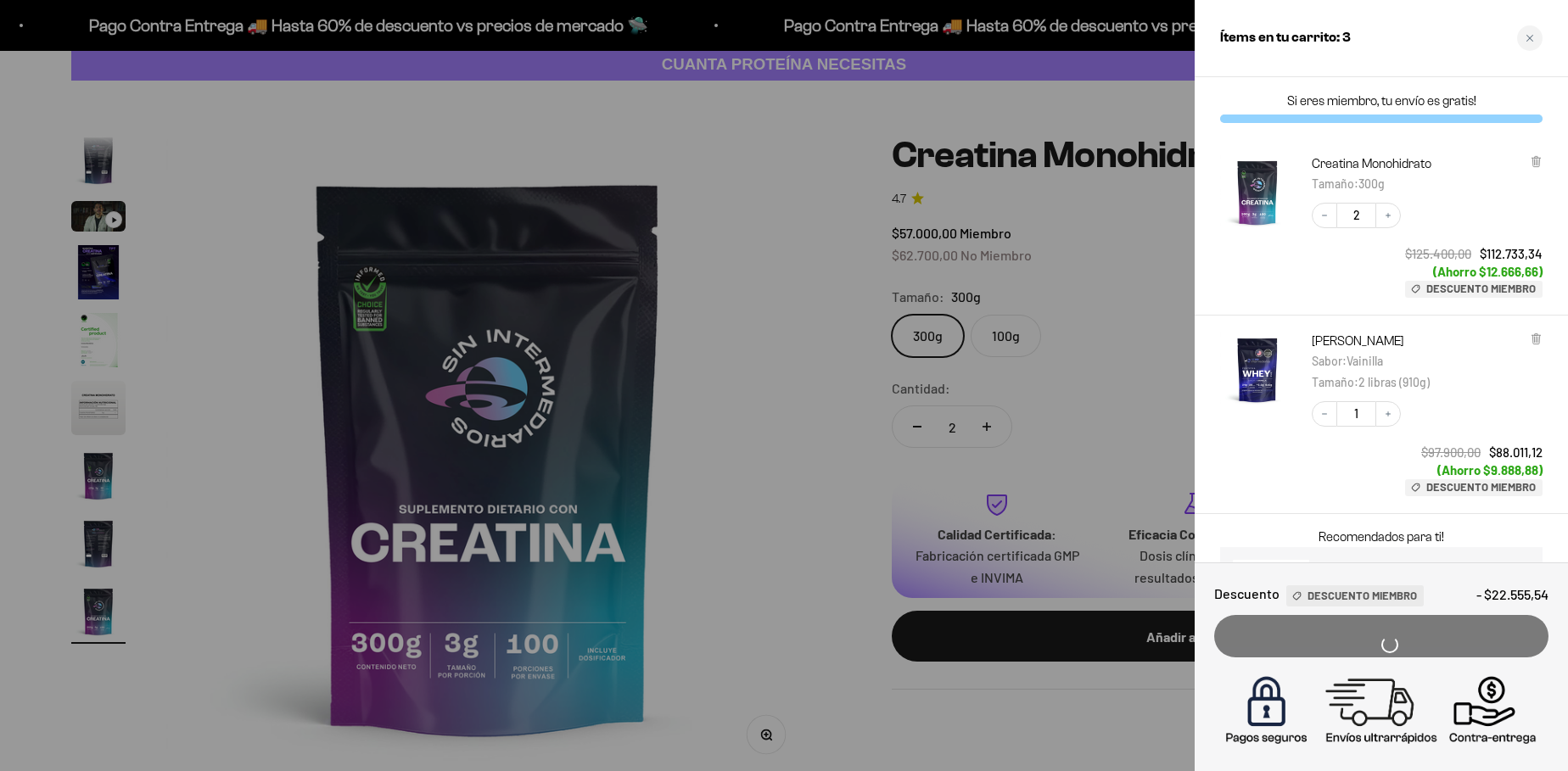
scroll to position [0, 0]
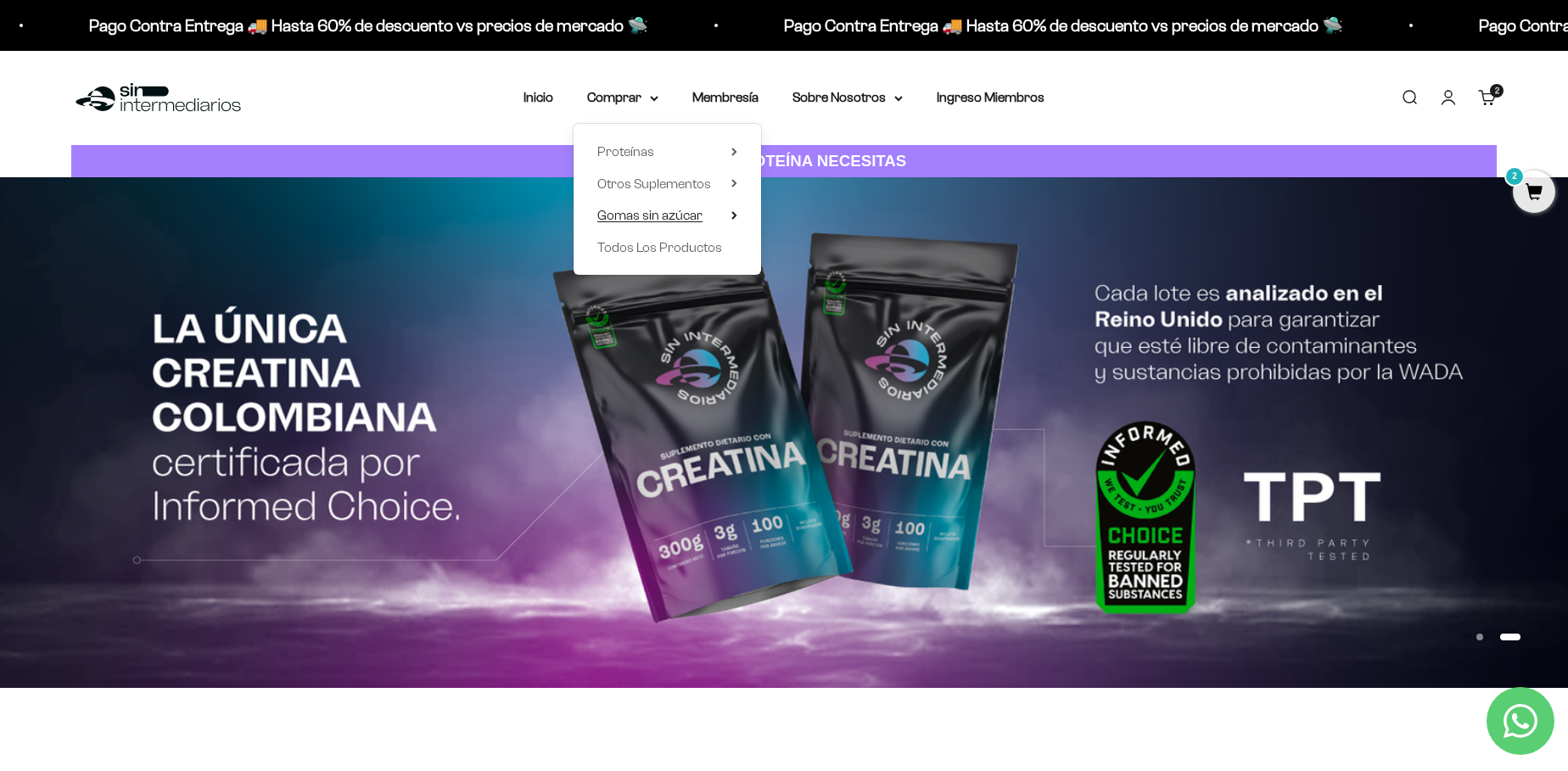
click at [730, 211] on summary "Gomas sin azúcar" at bounding box center [667, 215] width 140 height 22
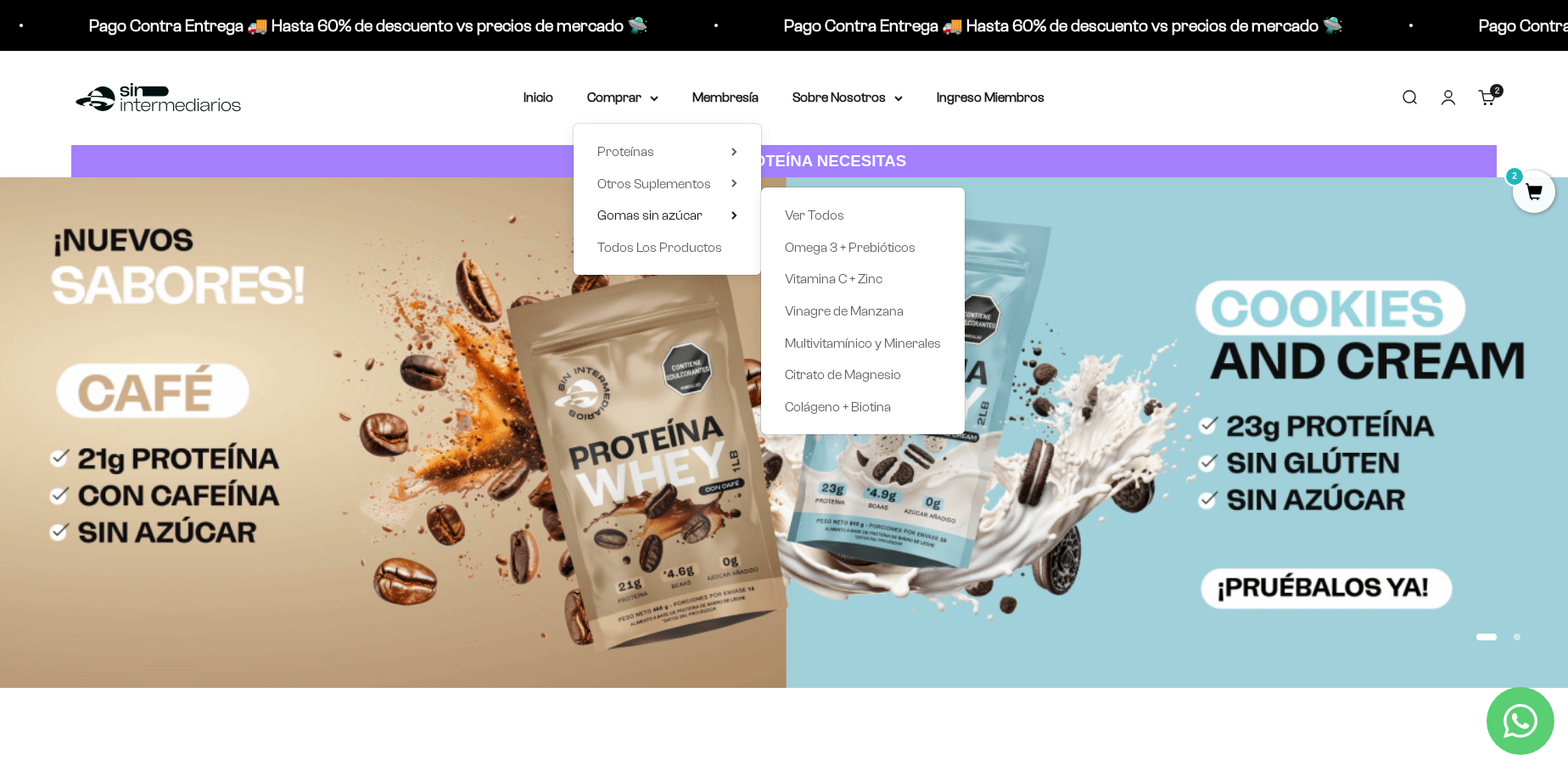
click at [1479, 107] on link "Carrito 2 artículos 2" at bounding box center [1487, 98] width 19 height 19
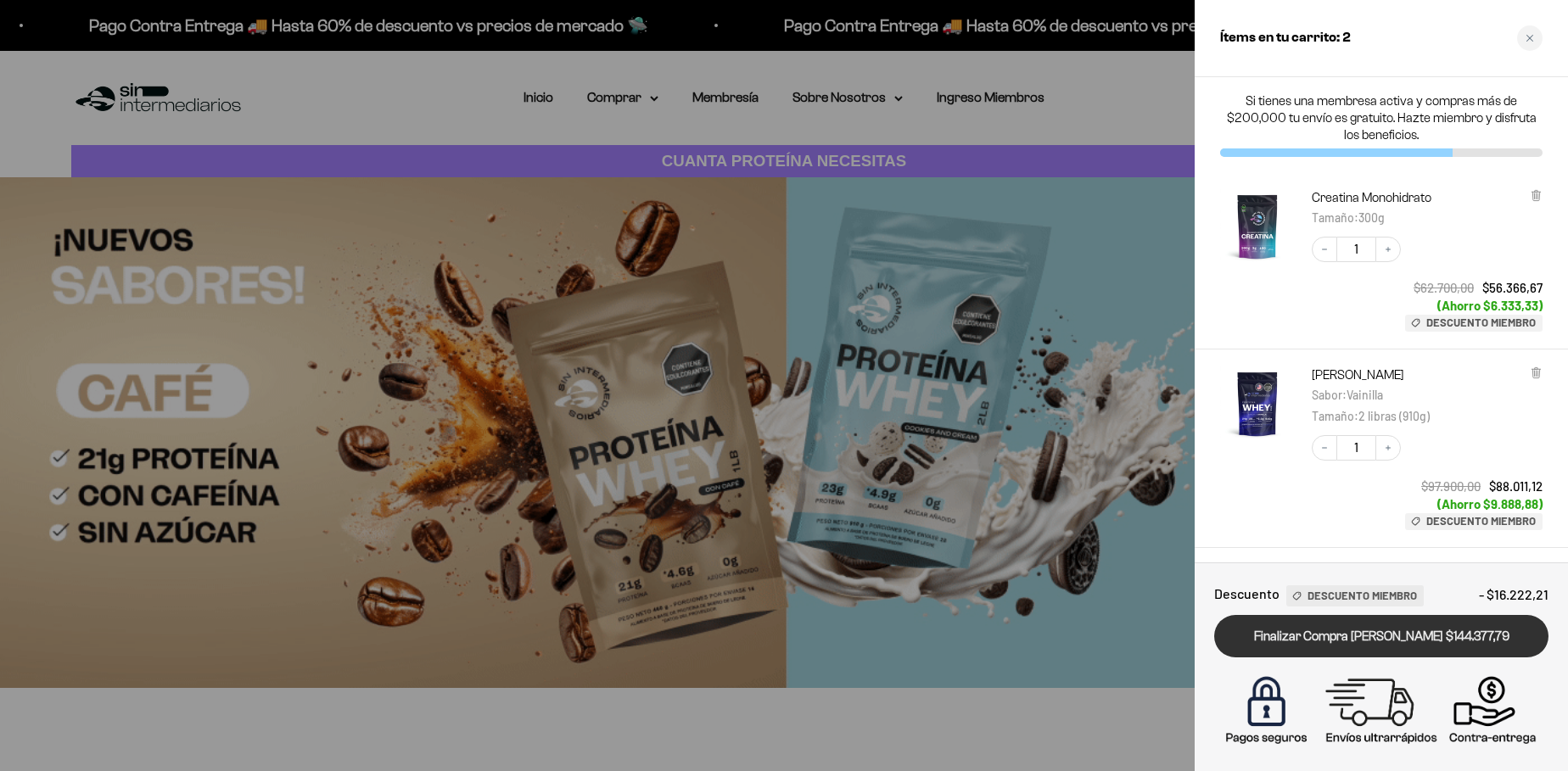
click at [1401, 627] on link "Finalizar Compra [PERSON_NAME] $144.377,79" at bounding box center [1381, 637] width 335 height 44
